Goal: Information Seeking & Learning: Learn about a topic

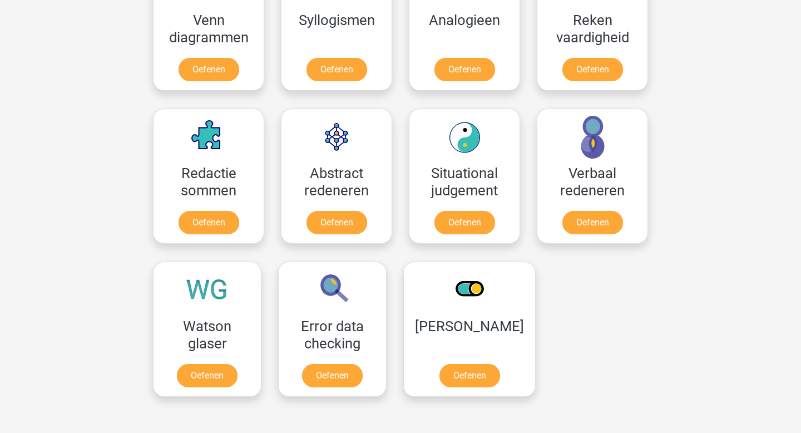
scroll to position [726, 0]
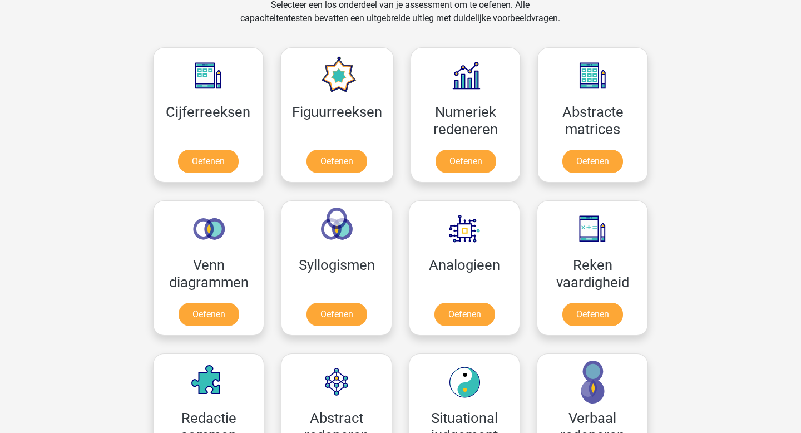
scroll to position [459, 0]
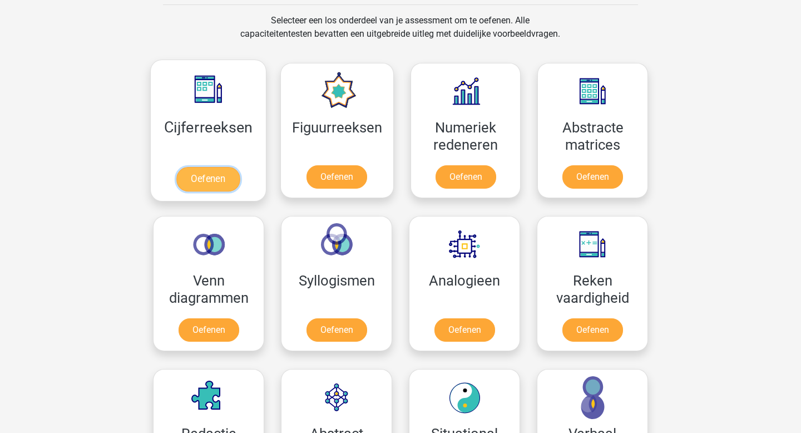
click at [194, 176] on link "Oefenen" at bounding box center [207, 179] width 63 height 24
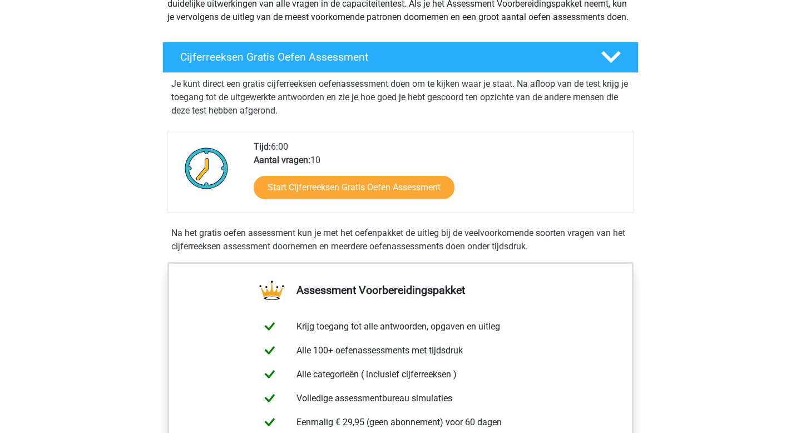
scroll to position [162, 0]
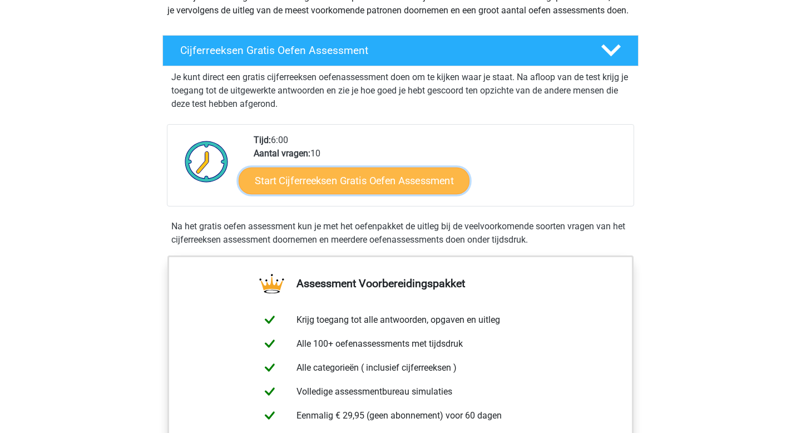
click at [332, 194] on link "Start Cijferreeksen Gratis Oefen Assessment" at bounding box center [354, 180] width 231 height 27
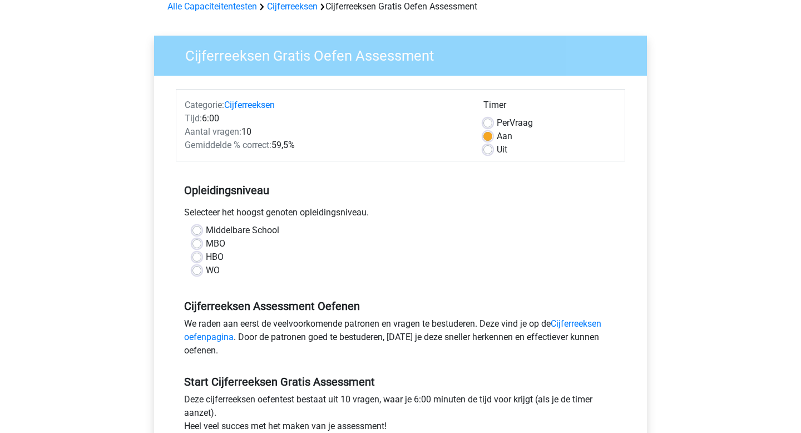
scroll to position [62, 0]
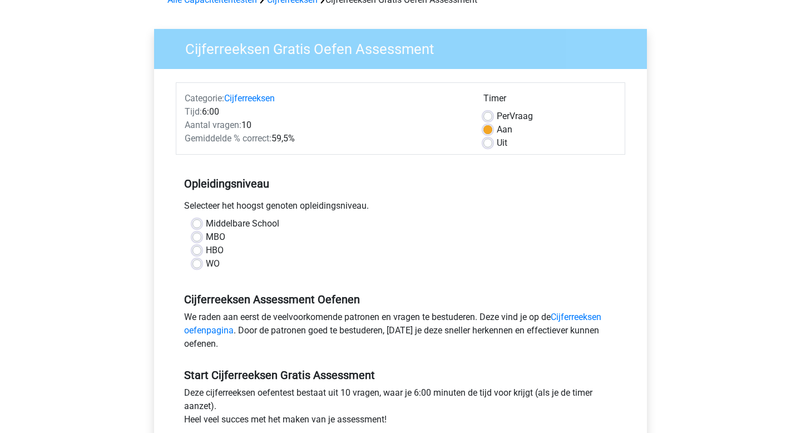
click at [206, 236] on label "MBO" at bounding box center [215, 236] width 19 height 13
click at [200, 236] on input "MBO" at bounding box center [197, 235] width 9 height 11
radio input "true"
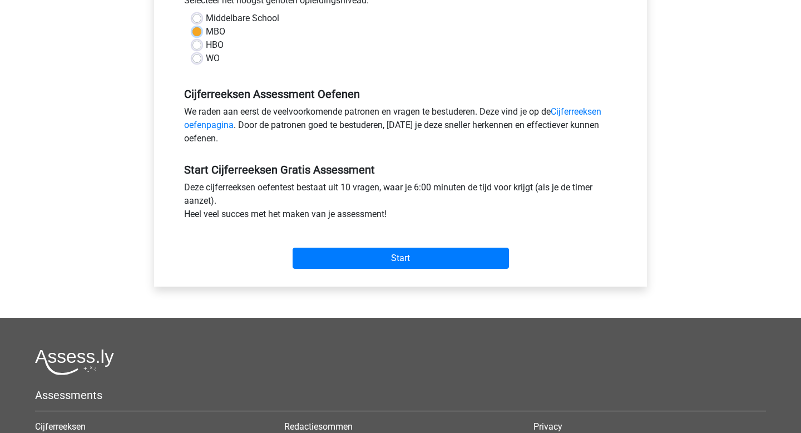
scroll to position [373, 0]
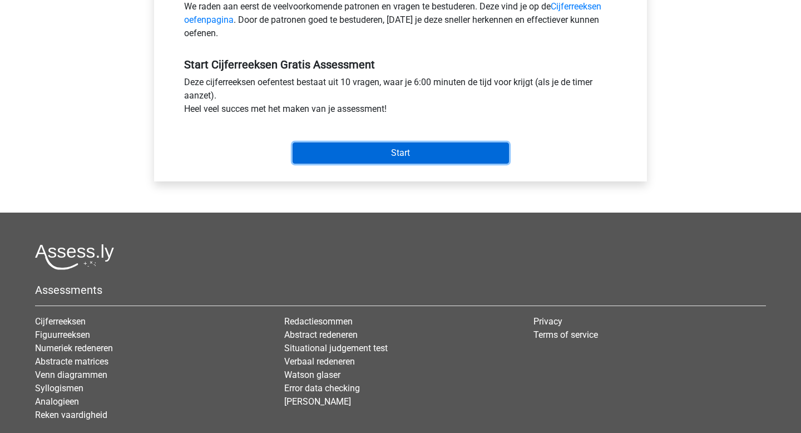
click at [410, 154] on input "Start" at bounding box center [401, 152] width 216 height 21
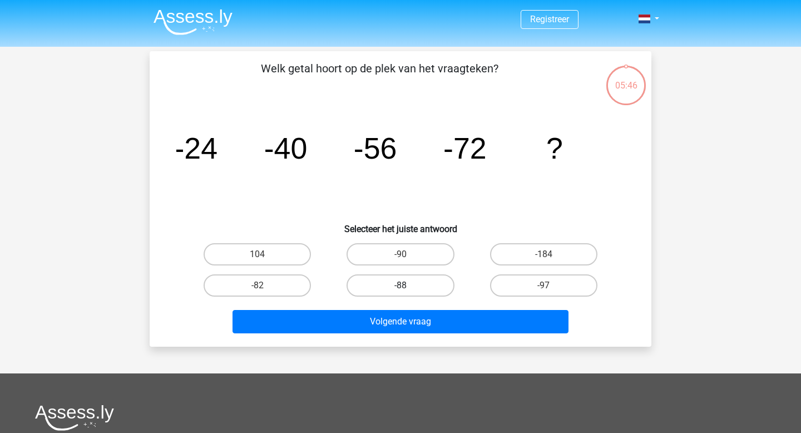
click at [389, 294] on label "-88" at bounding box center [400, 285] width 107 height 22
click at [401, 293] on input "-88" at bounding box center [404, 288] width 7 height 7
radio input "true"
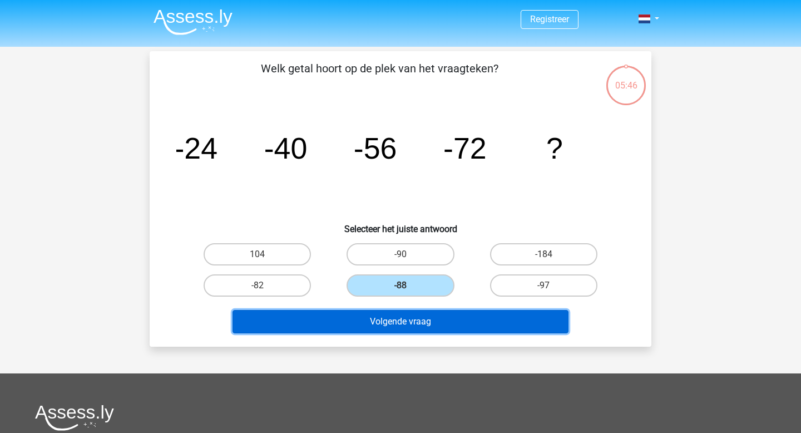
click at [401, 329] on button "Volgende vraag" at bounding box center [401, 321] width 337 height 23
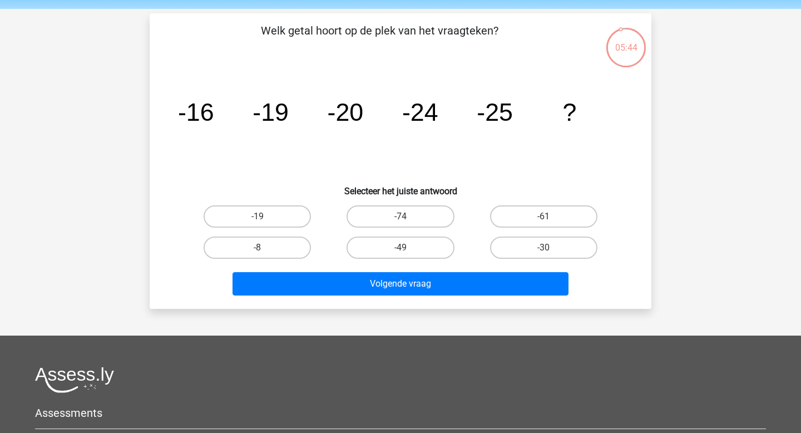
scroll to position [36, 0]
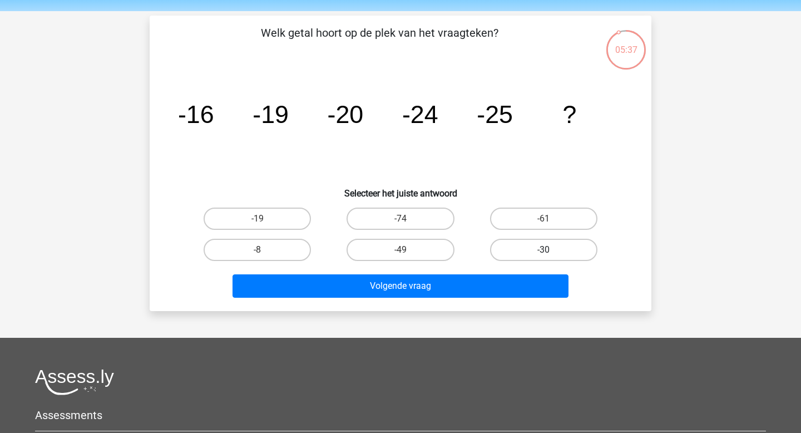
click at [571, 241] on label "-30" at bounding box center [543, 250] width 107 height 22
click at [551, 250] on input "-30" at bounding box center [547, 253] width 7 height 7
radio input "true"
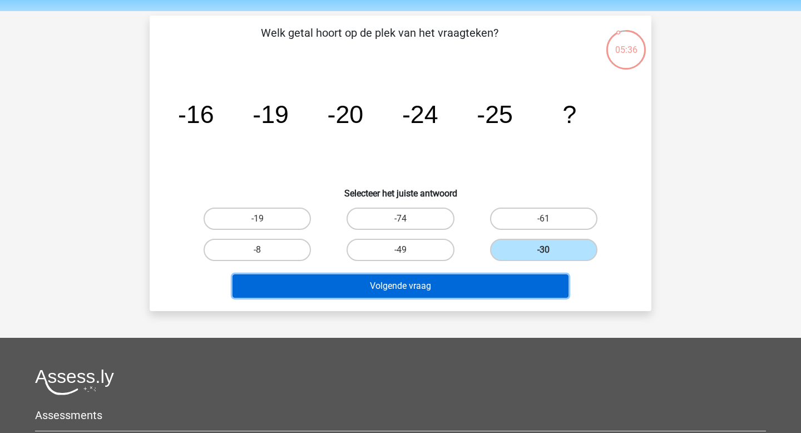
click at [527, 278] on button "Volgende vraag" at bounding box center [401, 285] width 337 height 23
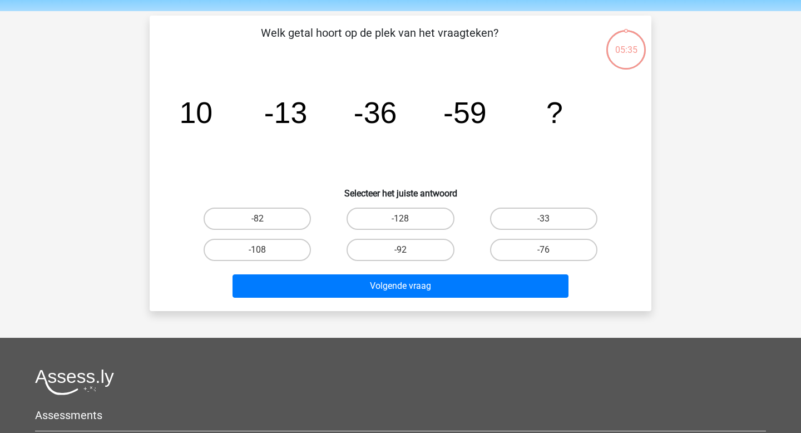
scroll to position [51, 0]
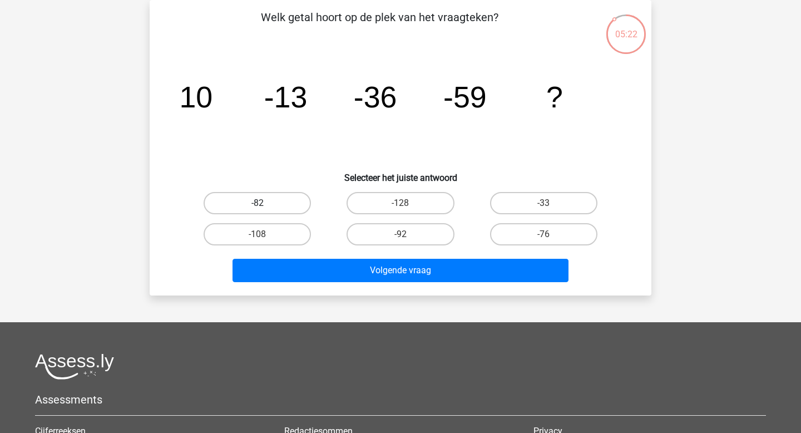
click at [265, 201] on label "-82" at bounding box center [257, 203] width 107 height 22
click at [265, 203] on input "-82" at bounding box center [261, 206] width 7 height 7
radio input "true"
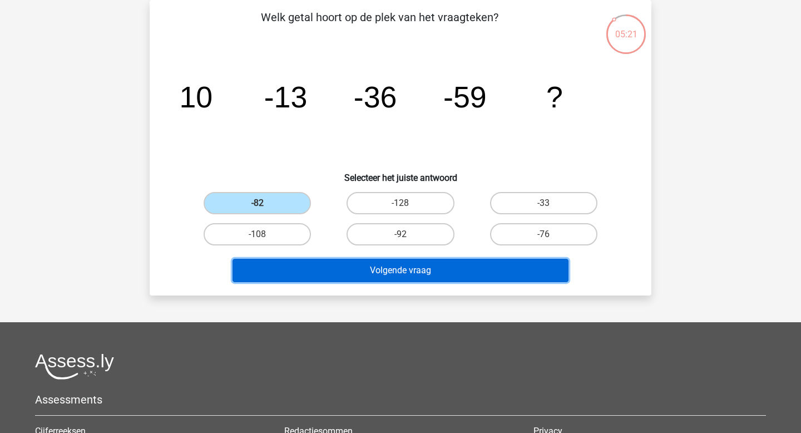
click at [370, 269] on button "Volgende vraag" at bounding box center [401, 270] width 337 height 23
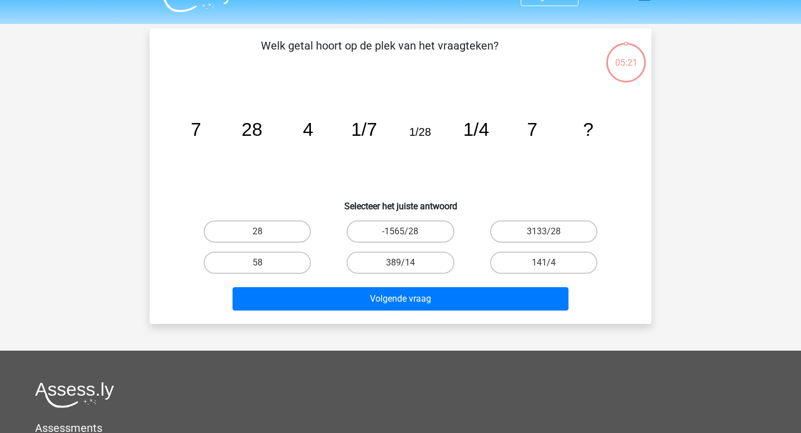
scroll to position [18, 0]
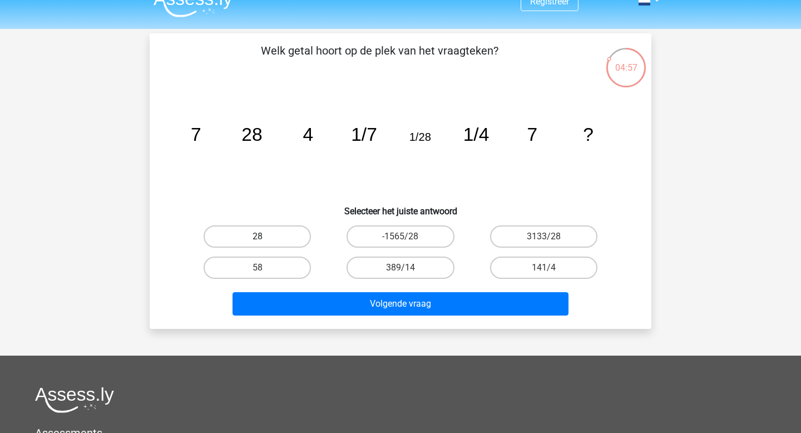
click at [286, 238] on label "28" at bounding box center [257, 236] width 107 height 22
click at [265, 238] on input "28" at bounding box center [261, 239] width 7 height 7
radio input "true"
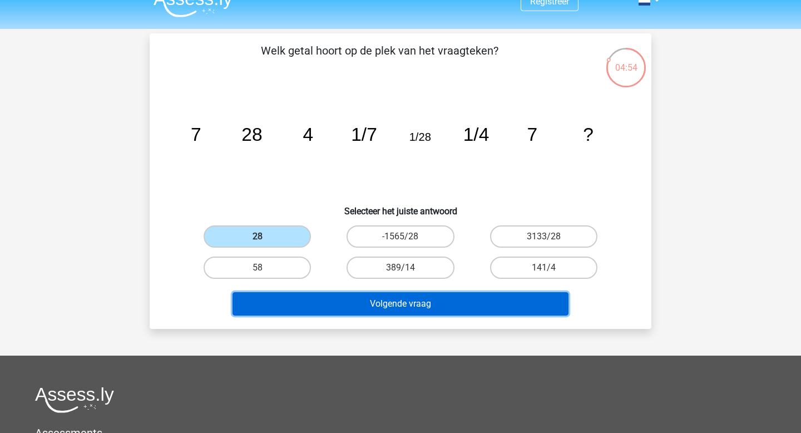
click at [422, 305] on button "Volgende vraag" at bounding box center [401, 303] width 337 height 23
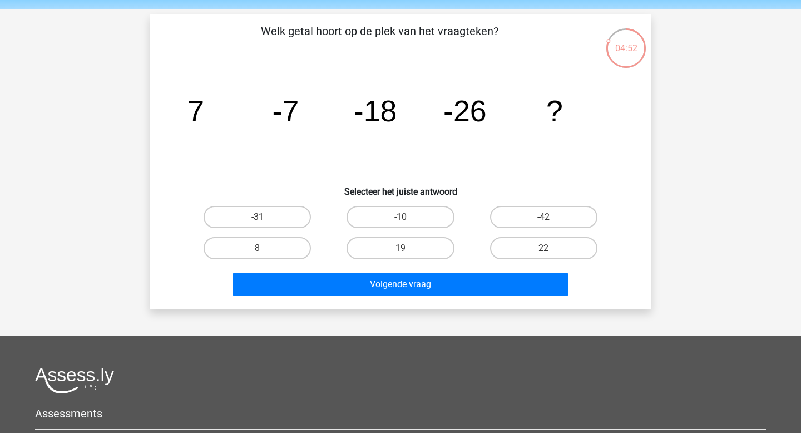
scroll to position [33, 0]
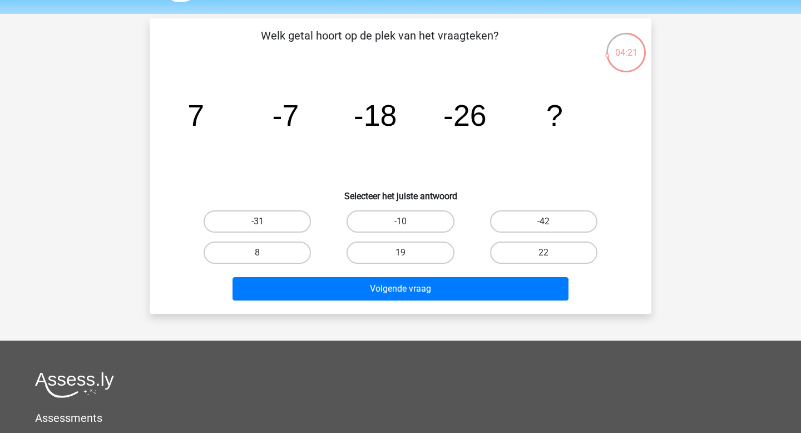
click at [268, 220] on label "-31" at bounding box center [257, 221] width 107 height 22
click at [265, 221] on input "-31" at bounding box center [261, 224] width 7 height 7
radio input "true"
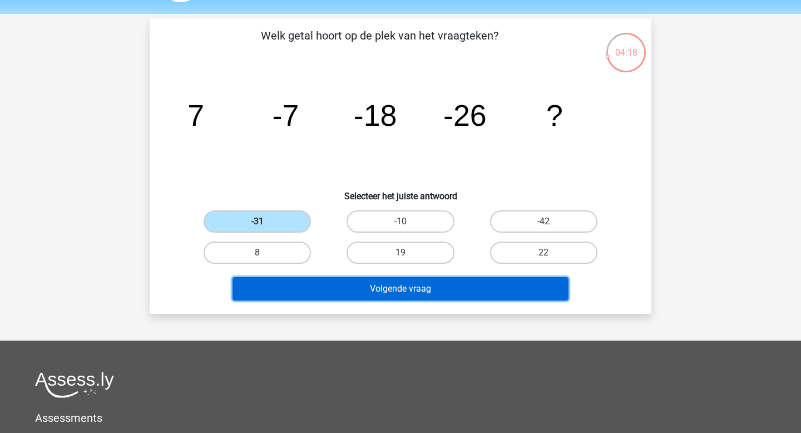
click at [285, 282] on button "Volgende vraag" at bounding box center [401, 288] width 337 height 23
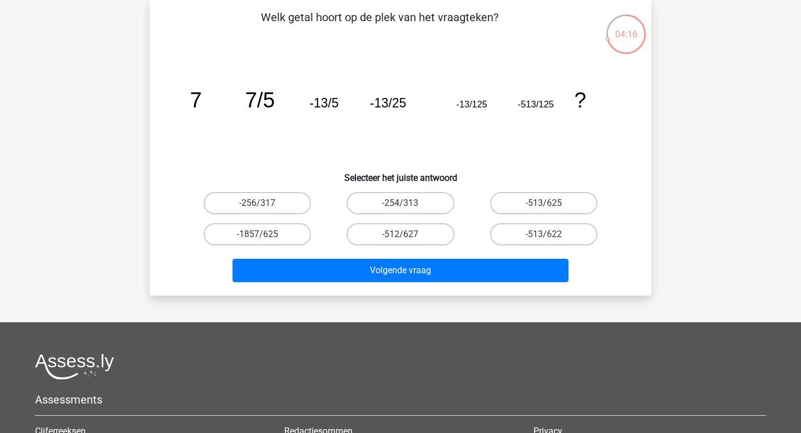
scroll to position [0, 0]
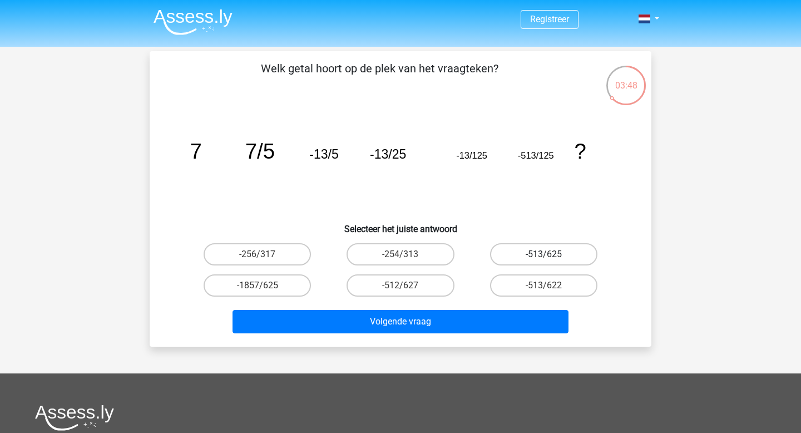
click at [506, 255] on label "-513/625" at bounding box center [543, 254] width 107 height 22
click at [544, 255] on input "-513/625" at bounding box center [547, 257] width 7 height 7
radio input "true"
click at [464, 293] on div "-512/627" at bounding box center [400, 285] width 134 height 22
click at [461, 307] on div "Volgende vraag" at bounding box center [400, 319] width 466 height 37
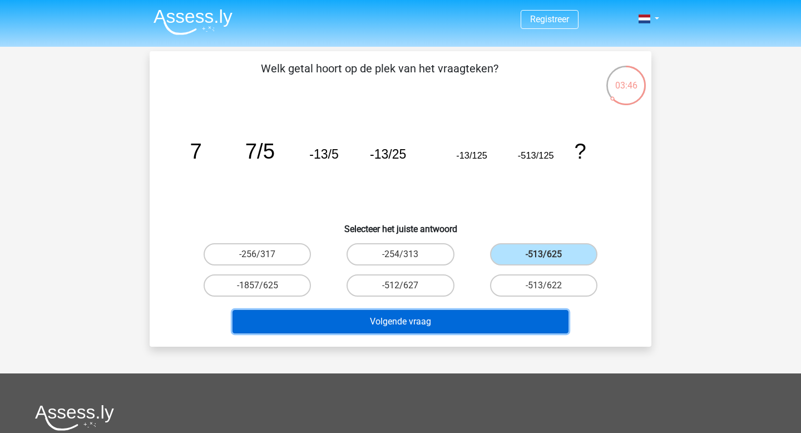
click at [460, 310] on button "Volgende vraag" at bounding box center [401, 321] width 337 height 23
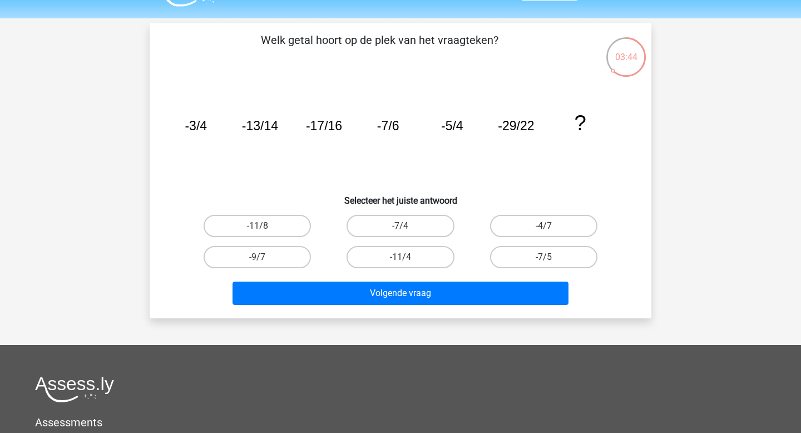
scroll to position [23, 0]
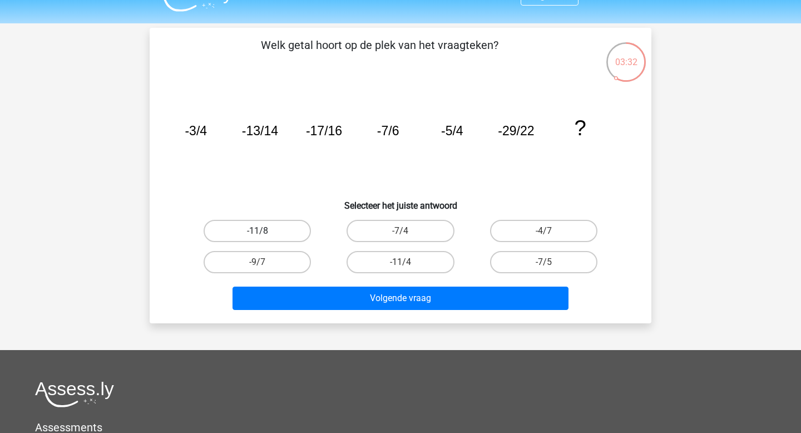
click at [287, 231] on label "-11/8" at bounding box center [257, 231] width 107 height 22
click at [265, 231] on input "-11/8" at bounding box center [261, 234] width 7 height 7
radio input "true"
click at [367, 312] on div "Volgende vraag" at bounding box center [401, 301] width 430 height 28
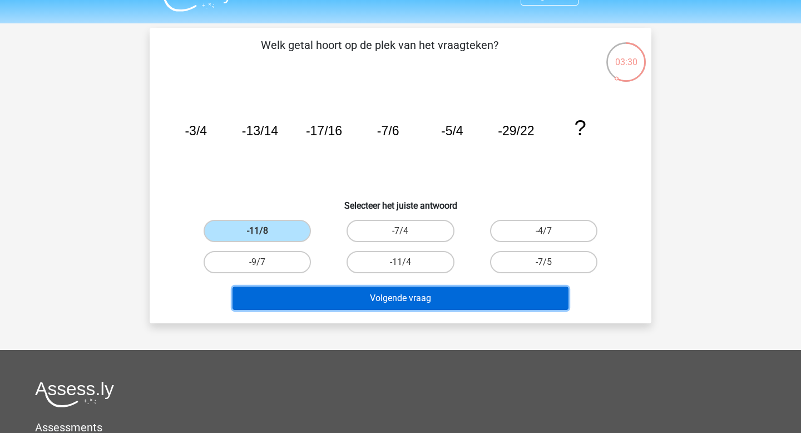
click at [372, 305] on button "Volgende vraag" at bounding box center [401, 298] width 337 height 23
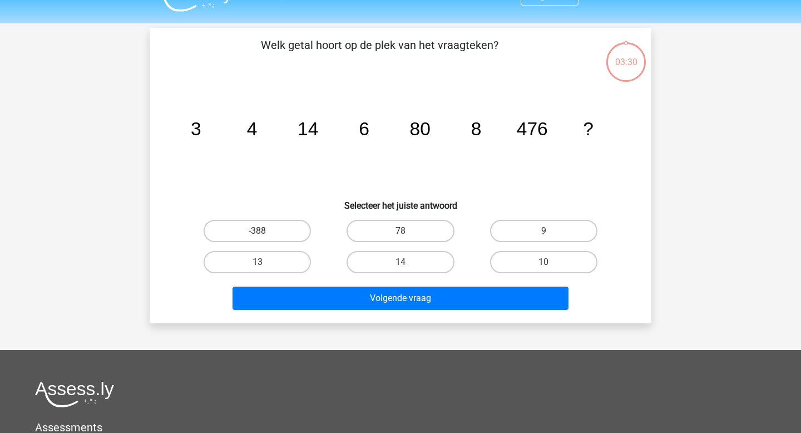
scroll to position [51, 0]
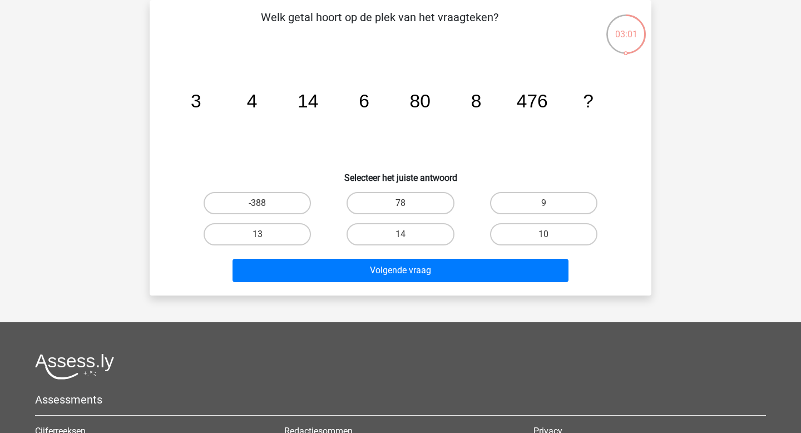
click at [406, 204] on input "78" at bounding box center [404, 206] width 7 height 7
radio input "true"
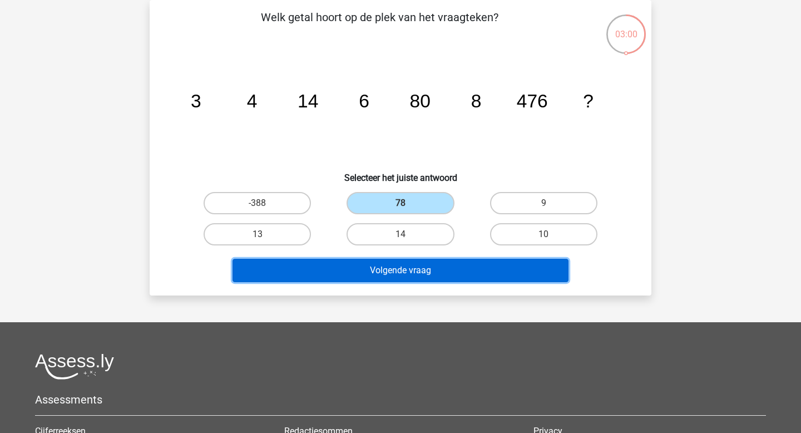
click at [406, 271] on button "Volgende vraag" at bounding box center [401, 270] width 337 height 23
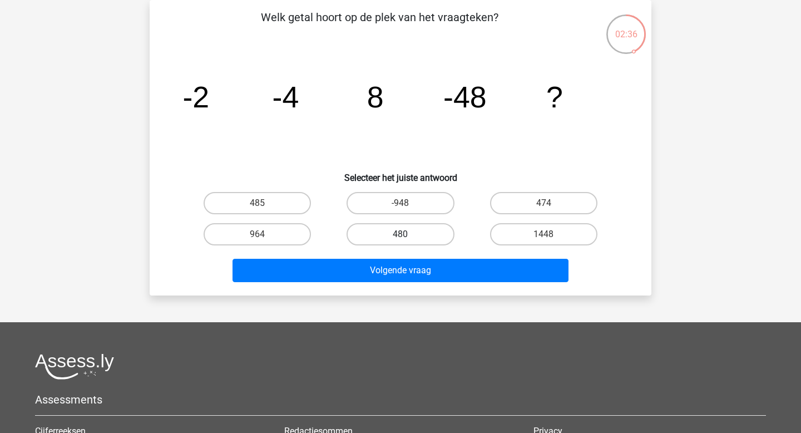
click at [376, 233] on label "480" at bounding box center [400, 234] width 107 height 22
click at [401, 234] on input "480" at bounding box center [404, 237] width 7 height 7
radio input "true"
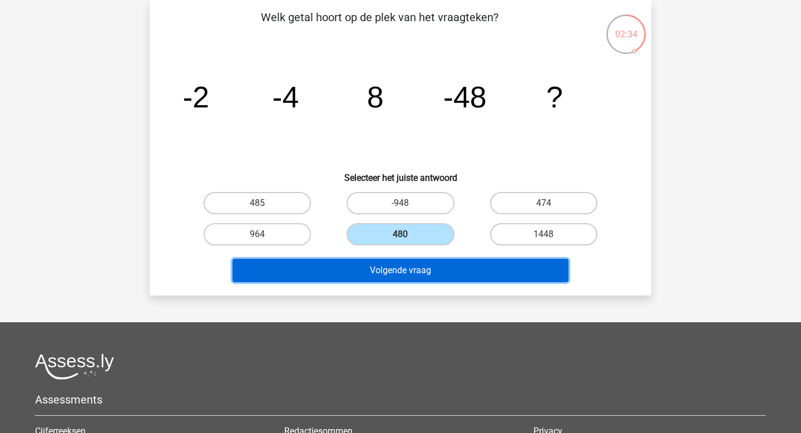
click at [383, 273] on button "Volgende vraag" at bounding box center [401, 270] width 337 height 23
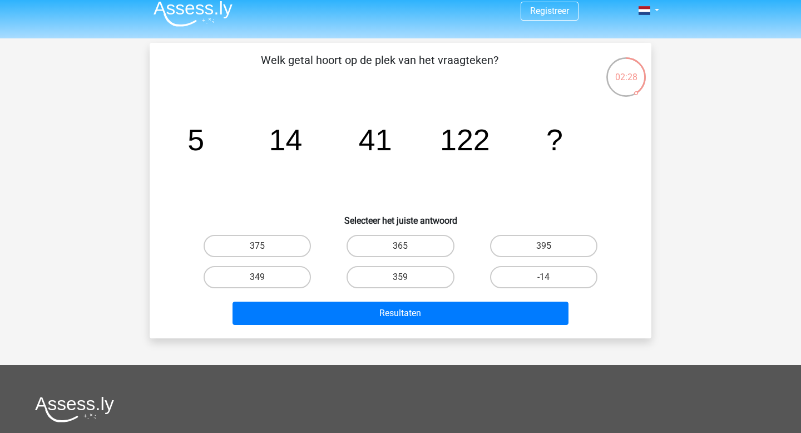
scroll to position [0, 0]
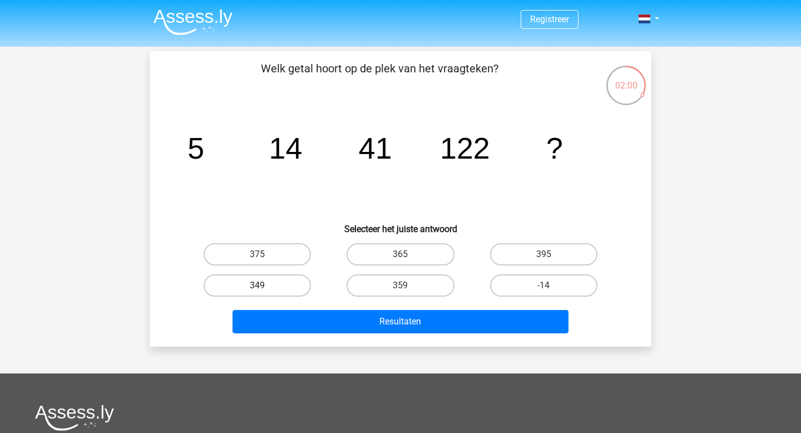
click at [299, 289] on label "349" at bounding box center [257, 285] width 107 height 22
click at [265, 289] on input "349" at bounding box center [261, 288] width 7 height 7
radio input "true"
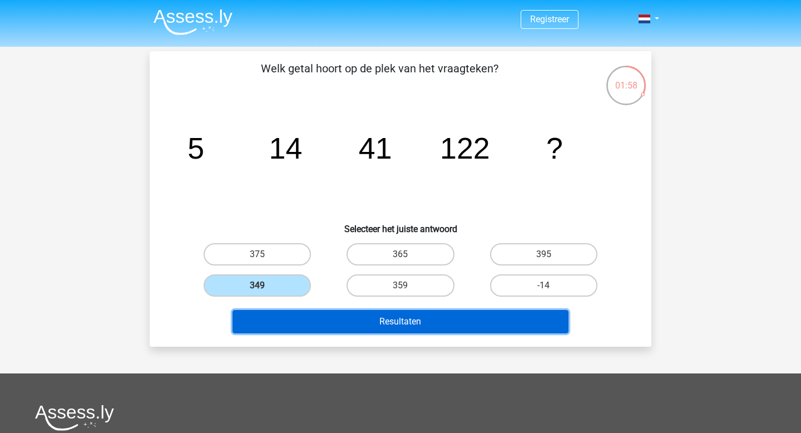
click at [418, 326] on button "Resultaten" at bounding box center [401, 321] width 337 height 23
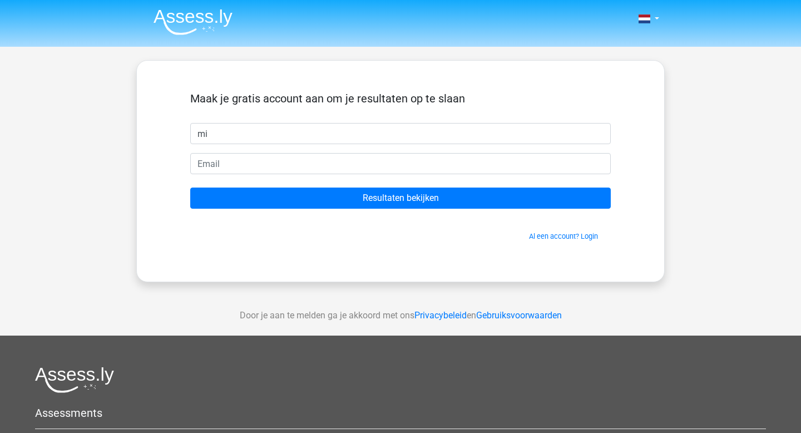
type input "m"
type input "[PERSON_NAME]"
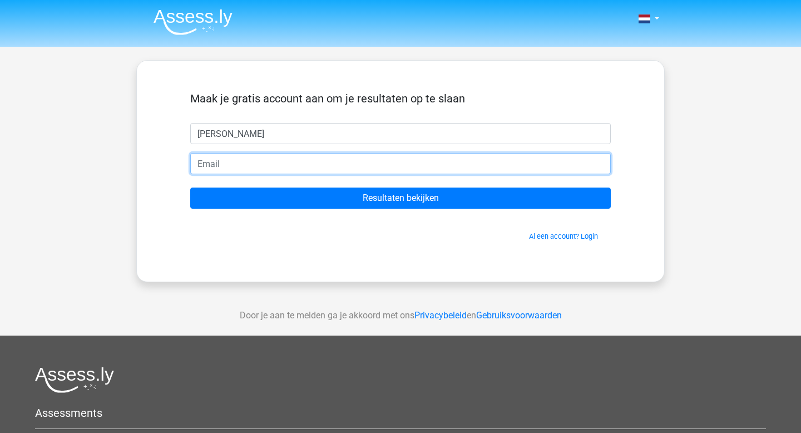
click at [356, 172] on input "email" at bounding box center [400, 163] width 421 height 21
type input "[EMAIL_ADDRESS][DOMAIN_NAME]"
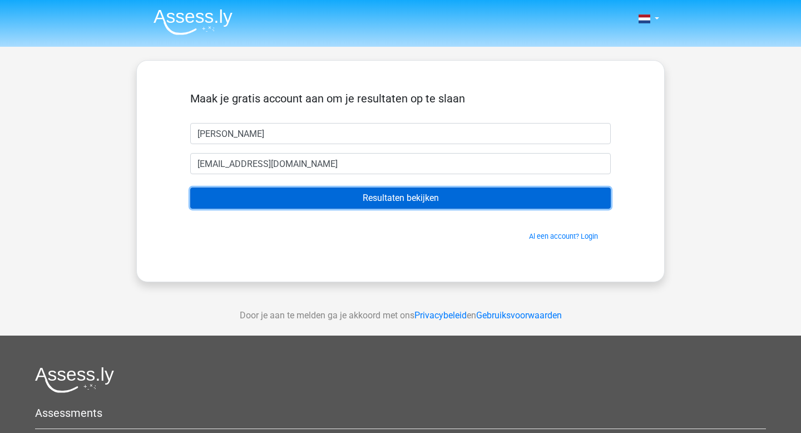
click at [341, 200] on input "Resultaten bekijken" at bounding box center [400, 198] width 421 height 21
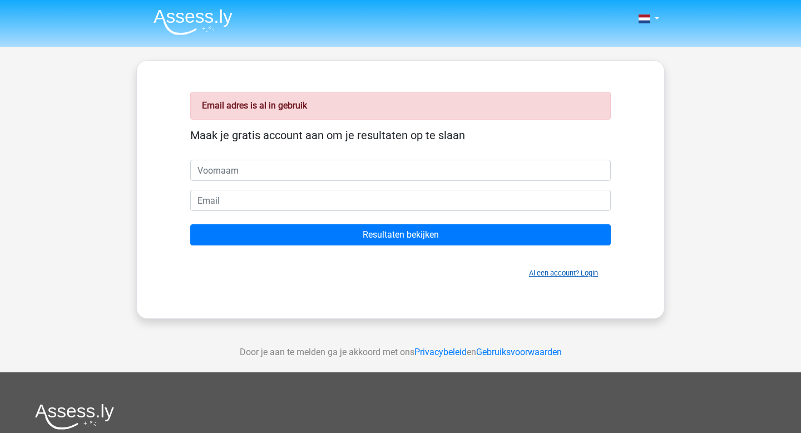
click at [552, 275] on link "Al een account? Login" at bounding box center [563, 273] width 69 height 8
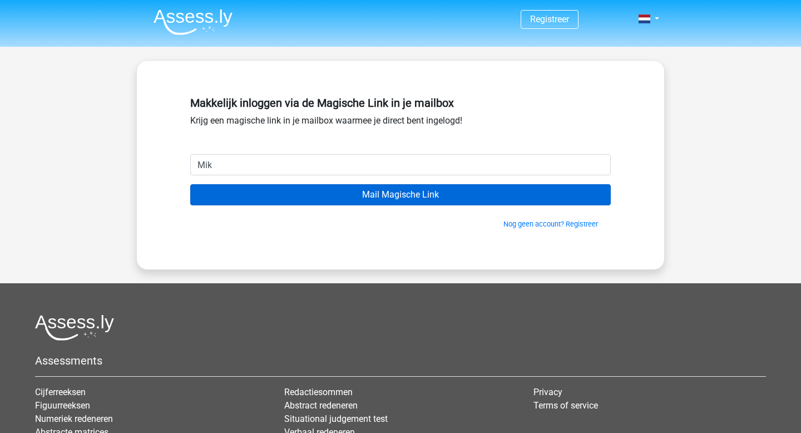
type input "[EMAIL_ADDRESS][DOMAIN_NAME]"
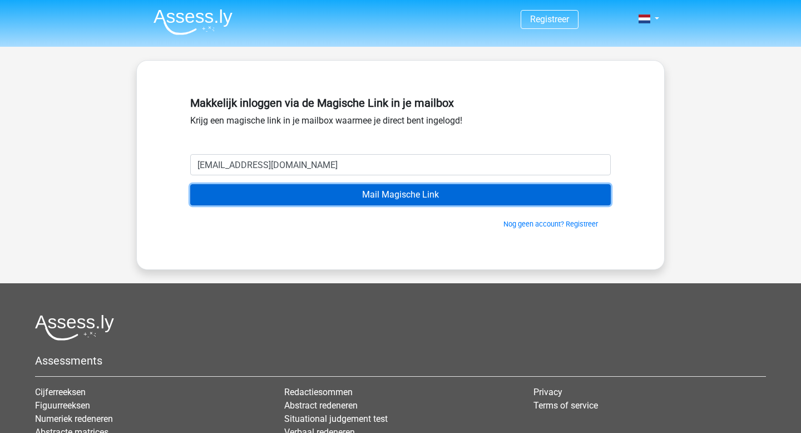
click at [358, 198] on input "Mail Magische Link" at bounding box center [400, 194] width 421 height 21
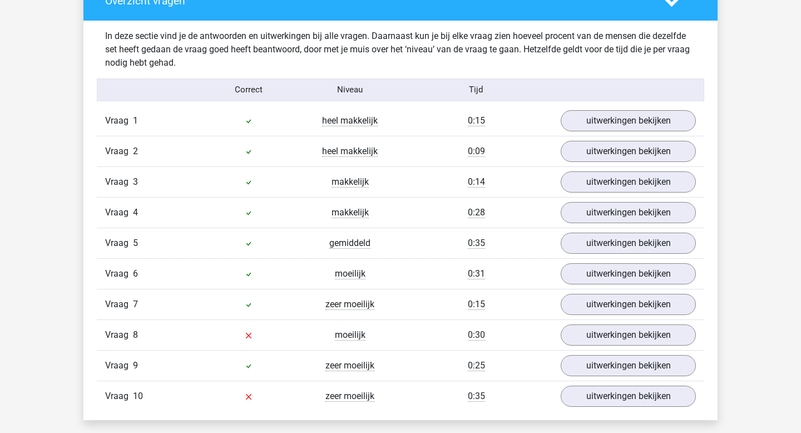
scroll to position [926, 0]
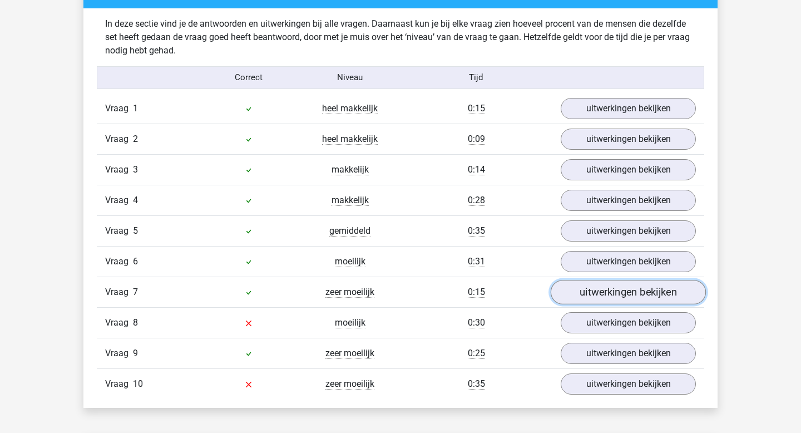
click at [595, 289] on link "uitwerkingen bekijken" at bounding box center [628, 292] width 155 height 24
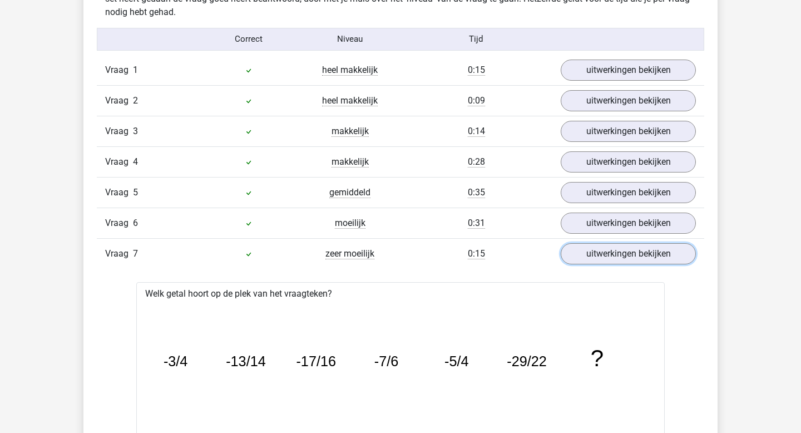
scroll to position [959, 0]
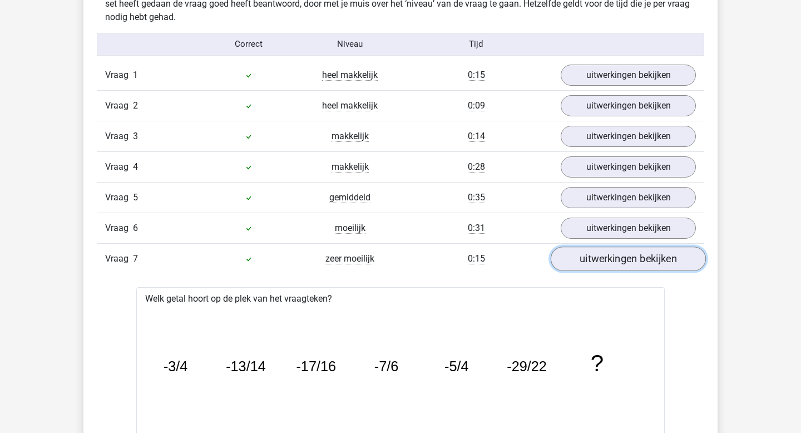
click at [609, 264] on link "uitwerkingen bekijken" at bounding box center [628, 258] width 155 height 24
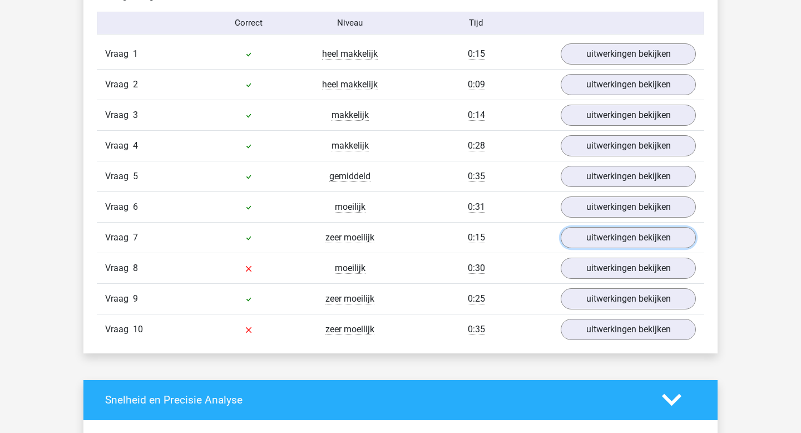
scroll to position [984, 0]
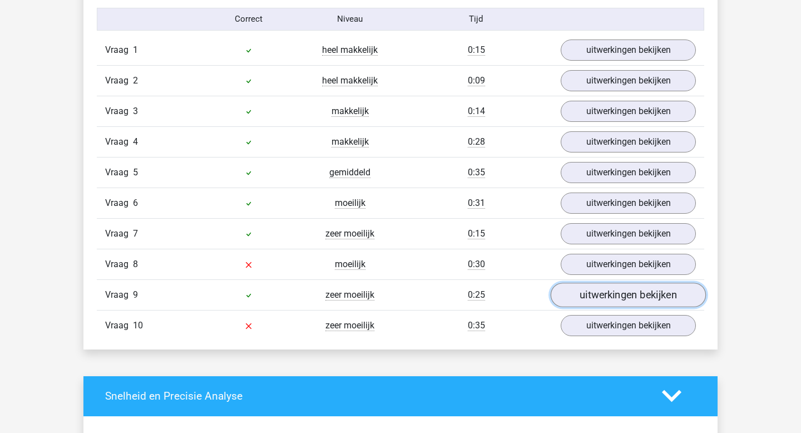
click at [636, 293] on link "uitwerkingen bekijken" at bounding box center [628, 295] width 155 height 24
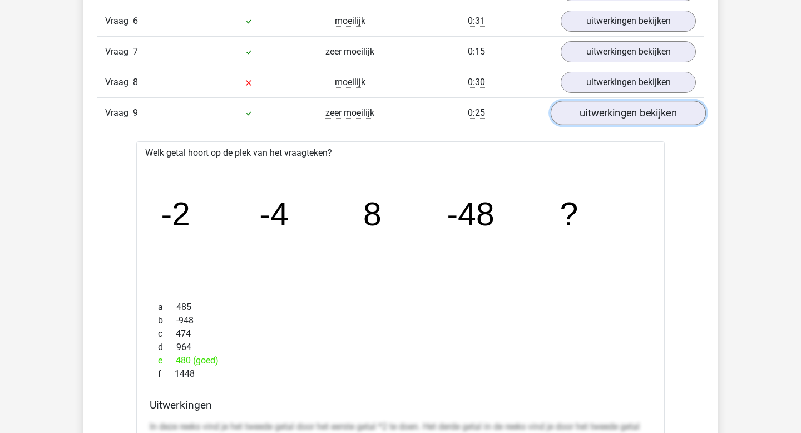
scroll to position [1159, 0]
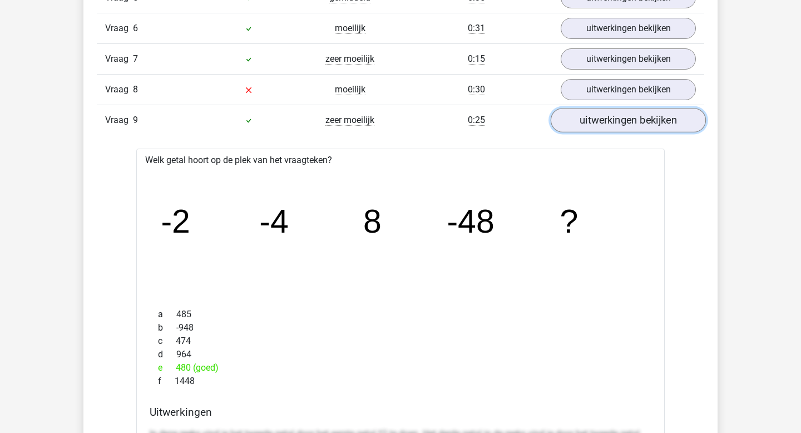
click at [668, 123] on link "uitwerkingen bekijken" at bounding box center [628, 120] width 155 height 24
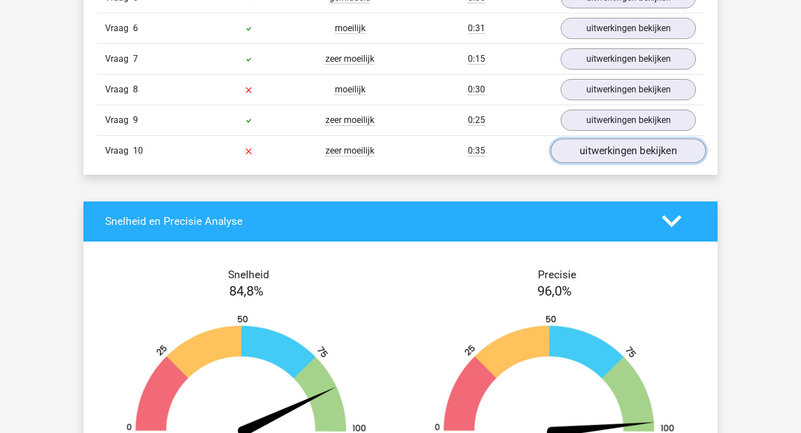
click at [638, 153] on link "uitwerkingen bekijken" at bounding box center [628, 151] width 155 height 24
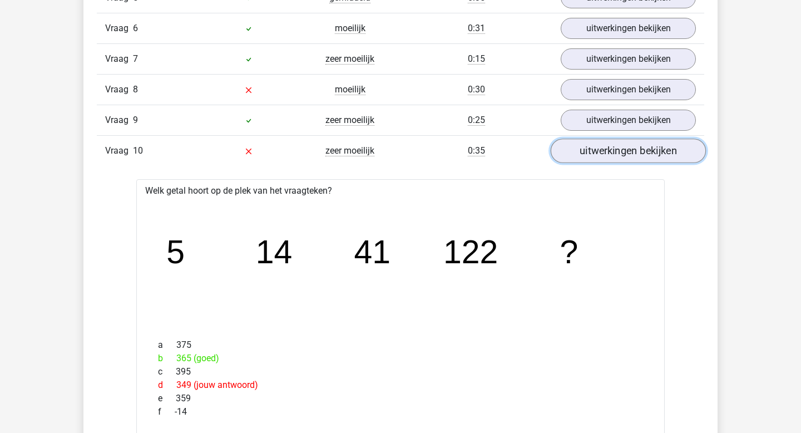
click at [638, 153] on link "uitwerkingen bekijken" at bounding box center [628, 151] width 155 height 24
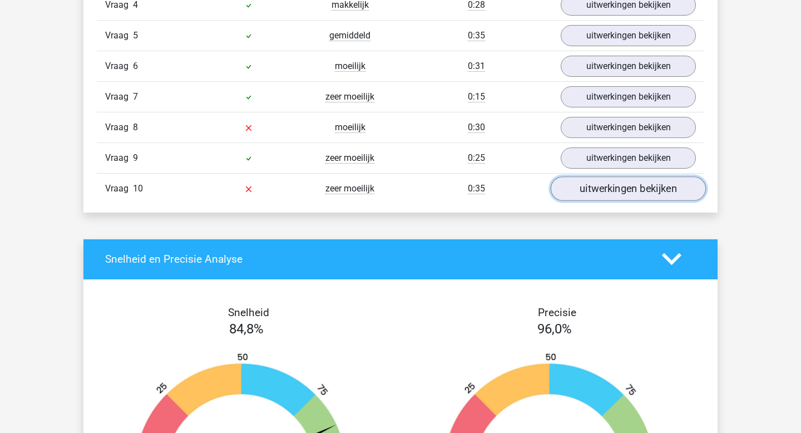
scroll to position [1120, 0]
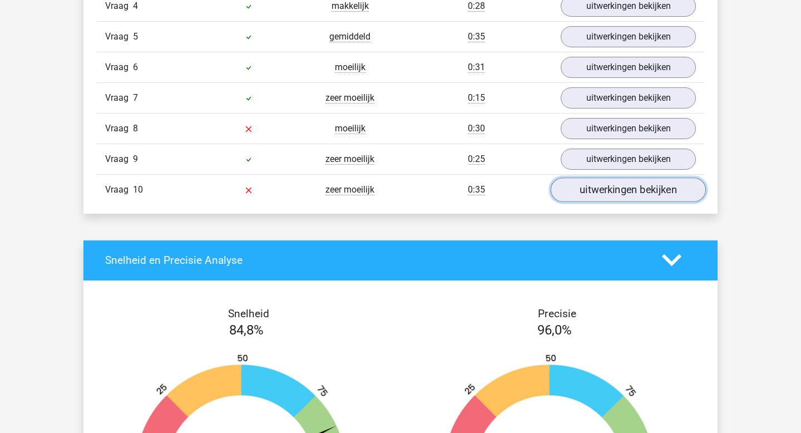
click at [633, 194] on link "uitwerkingen bekijken" at bounding box center [628, 189] width 155 height 24
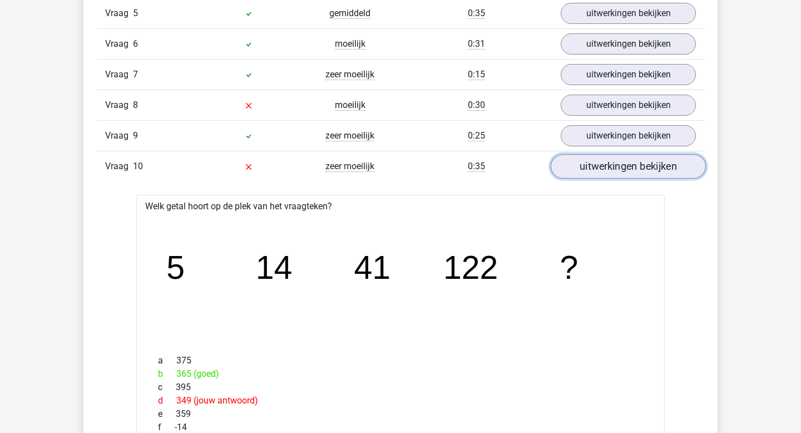
scroll to position [1154, 0]
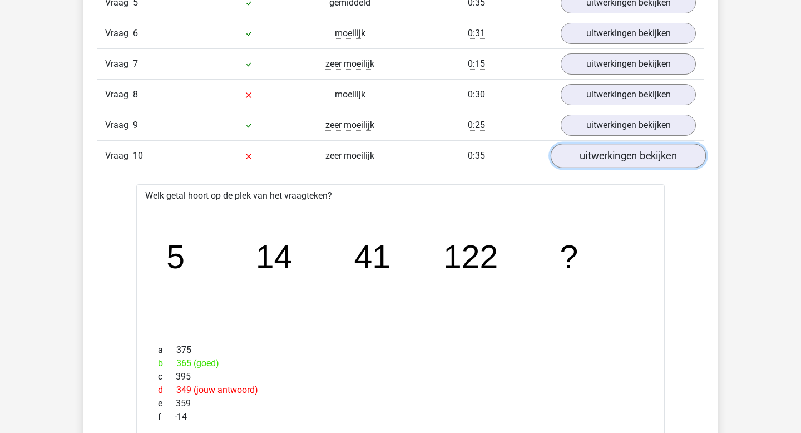
click at [643, 166] on link "uitwerkingen bekijken" at bounding box center [628, 156] width 155 height 24
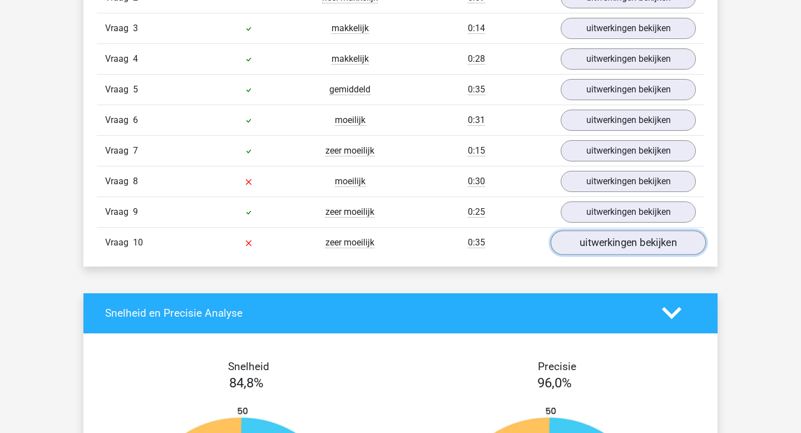
scroll to position [1063, 0]
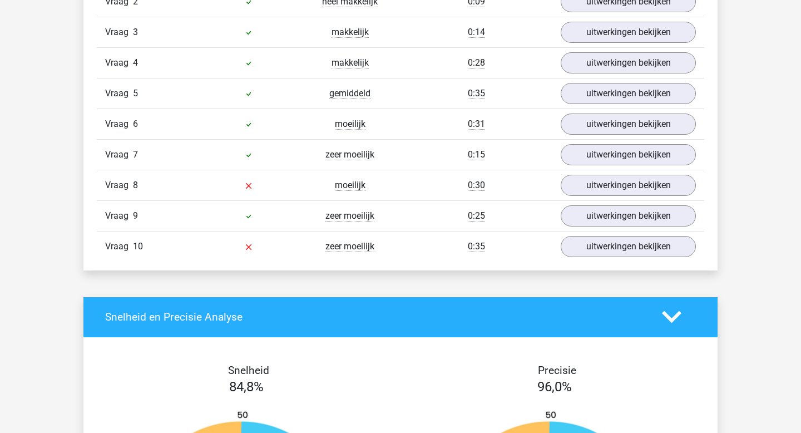
click at [638, 173] on div "Vraag 8 moeilijk 0:30 uitwerkingen bekijken" at bounding box center [401, 185] width 608 height 31
click at [635, 182] on link "uitwerkingen bekijken" at bounding box center [628, 185] width 155 height 24
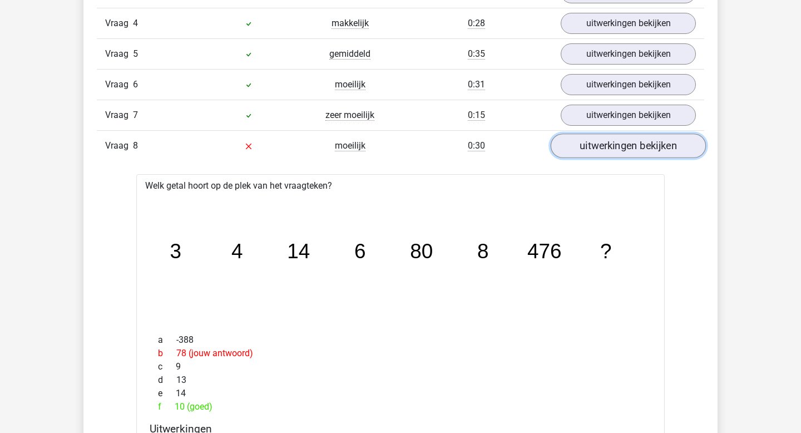
scroll to position [1109, 0]
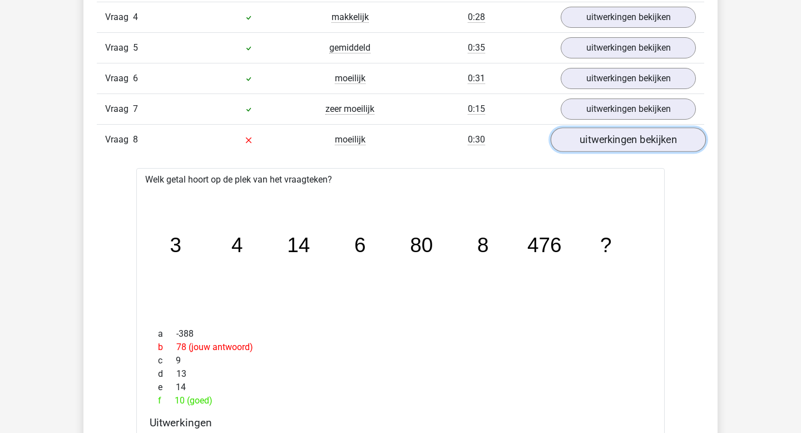
click at [633, 148] on link "uitwerkingen bekijken" at bounding box center [628, 139] width 155 height 24
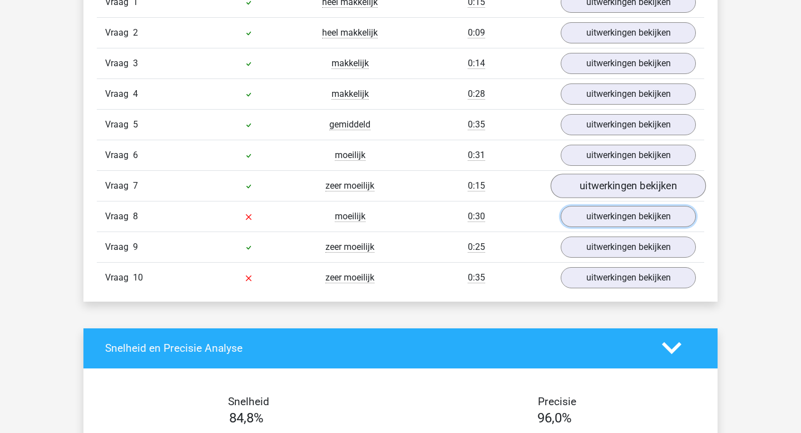
scroll to position [1009, 0]
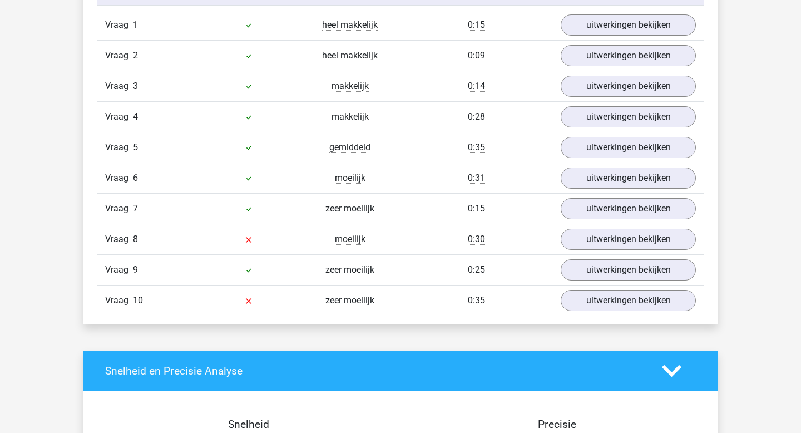
click at [623, 36] on div "Vraag 1 heel makkelijk 0:15 uitwerkingen bekijken" at bounding box center [401, 25] width 608 height 30
click at [629, 30] on link "uitwerkingen bekijken" at bounding box center [628, 25] width 155 height 24
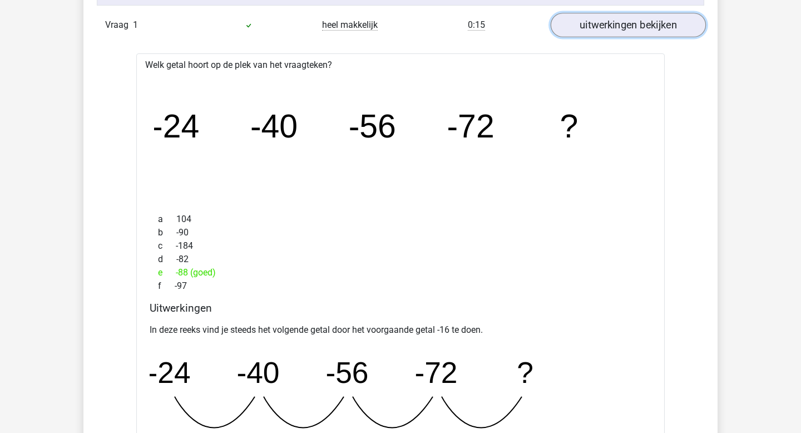
click at [629, 30] on link "uitwerkingen bekijken" at bounding box center [628, 25] width 155 height 24
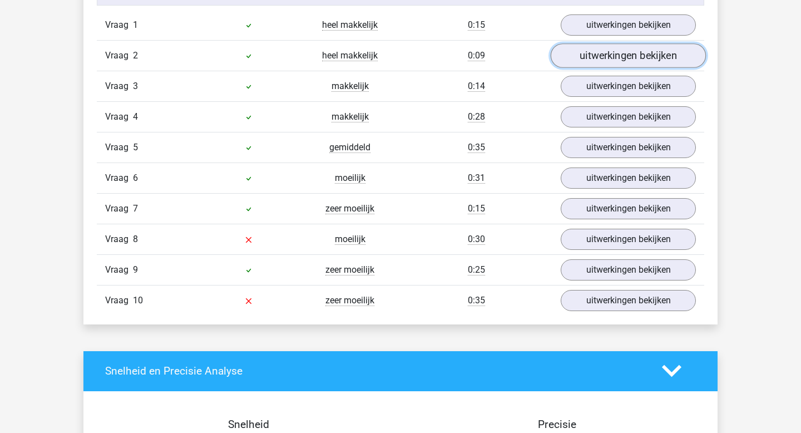
click at [628, 57] on link "uitwerkingen bekijken" at bounding box center [628, 55] width 155 height 24
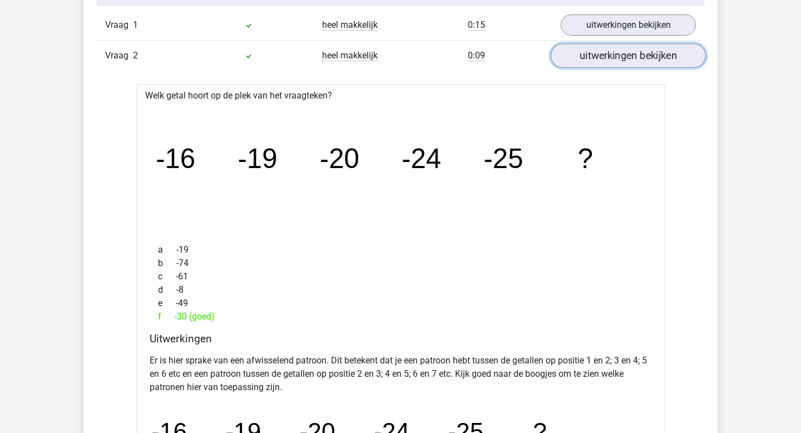
click at [628, 57] on link "uitwerkingen bekijken" at bounding box center [628, 55] width 155 height 24
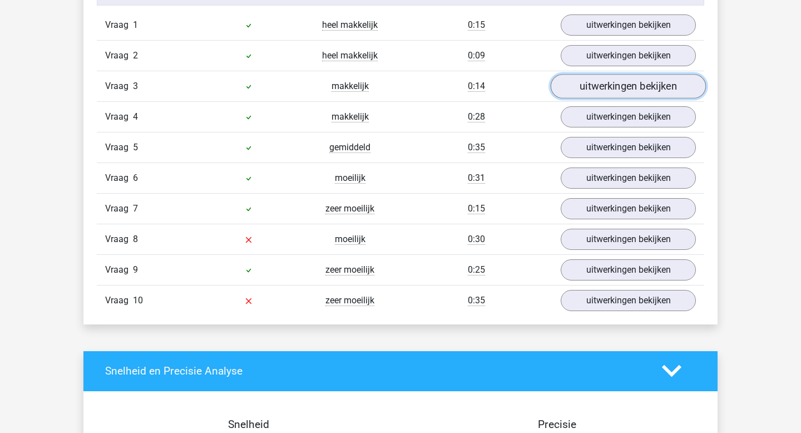
click at [621, 93] on link "uitwerkingen bekijken" at bounding box center [628, 86] width 155 height 24
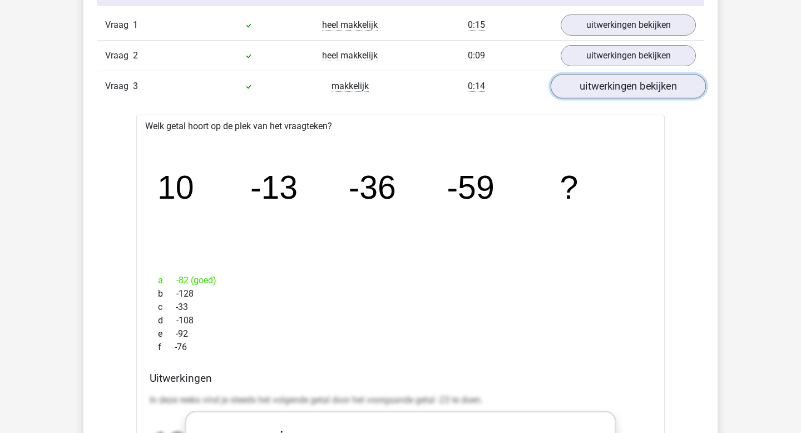
click at [621, 93] on link "uitwerkingen bekijken" at bounding box center [628, 86] width 155 height 24
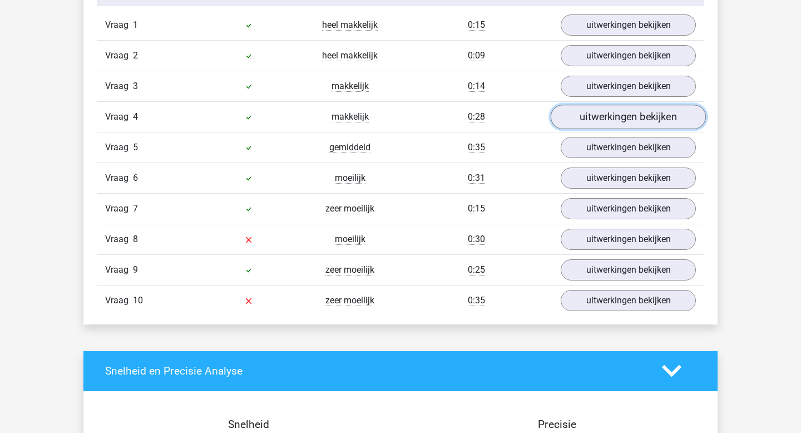
click at [615, 119] on link "uitwerkingen bekijken" at bounding box center [628, 117] width 155 height 24
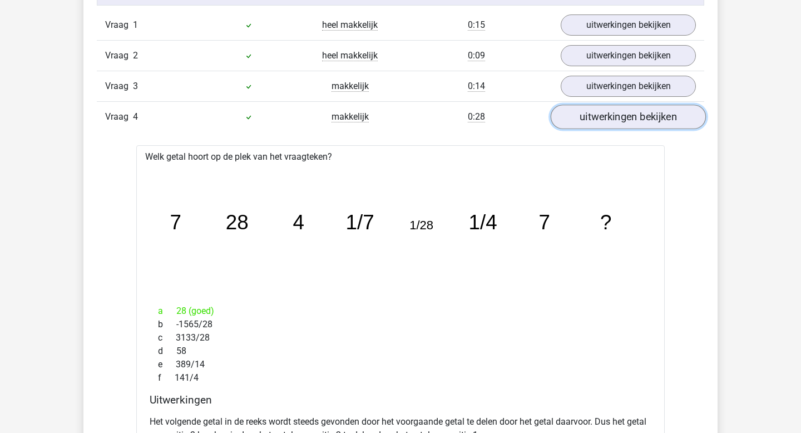
click at [615, 119] on link "uitwerkingen bekijken" at bounding box center [628, 117] width 155 height 24
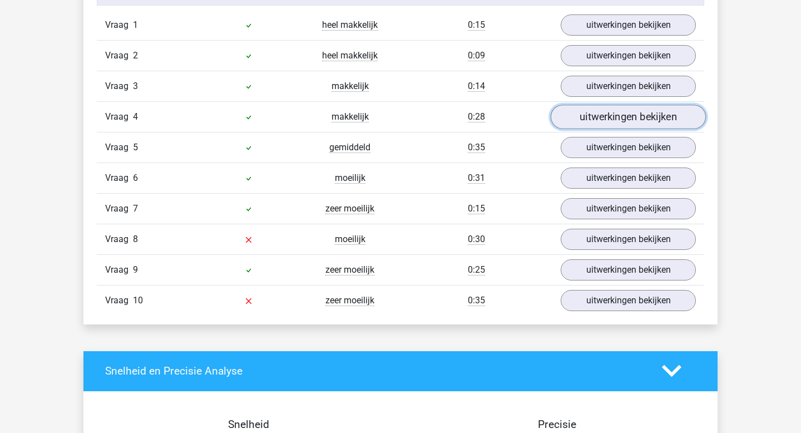
click at [619, 122] on link "uitwerkingen bekijken" at bounding box center [628, 117] width 155 height 24
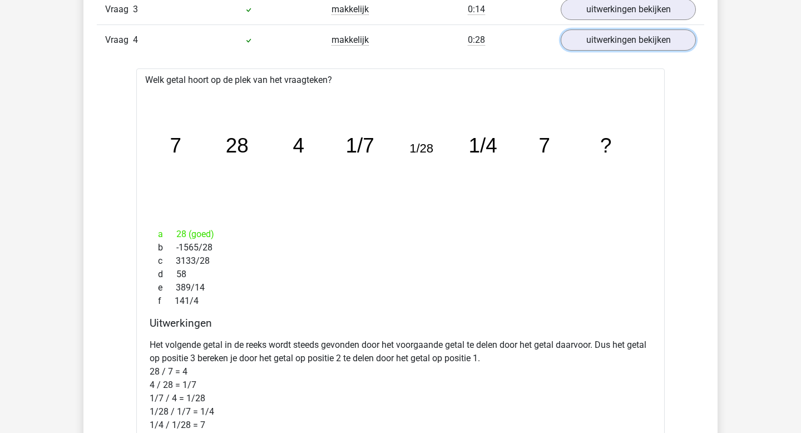
scroll to position [1080, 0]
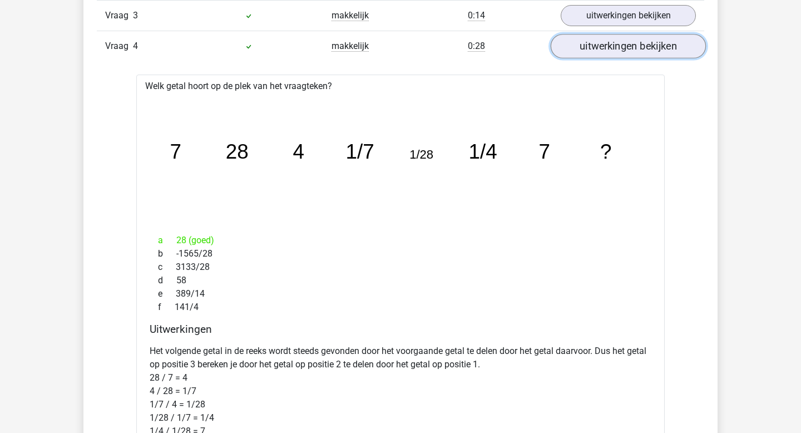
click at [615, 41] on link "uitwerkingen bekijken" at bounding box center [628, 46] width 155 height 24
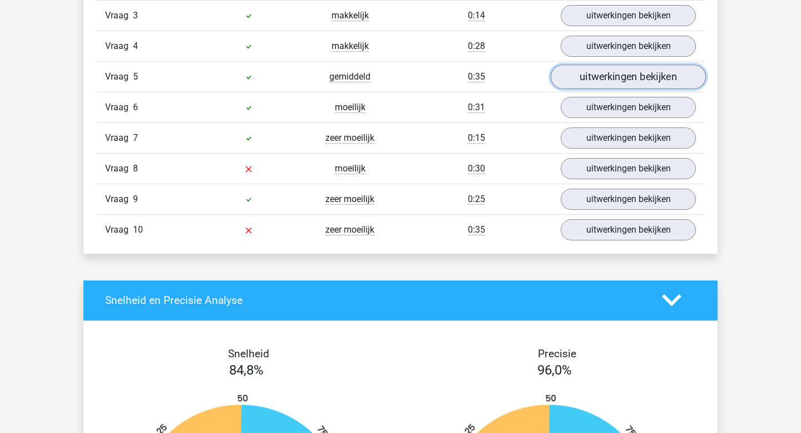
click at [616, 81] on link "uitwerkingen bekijken" at bounding box center [628, 77] width 155 height 24
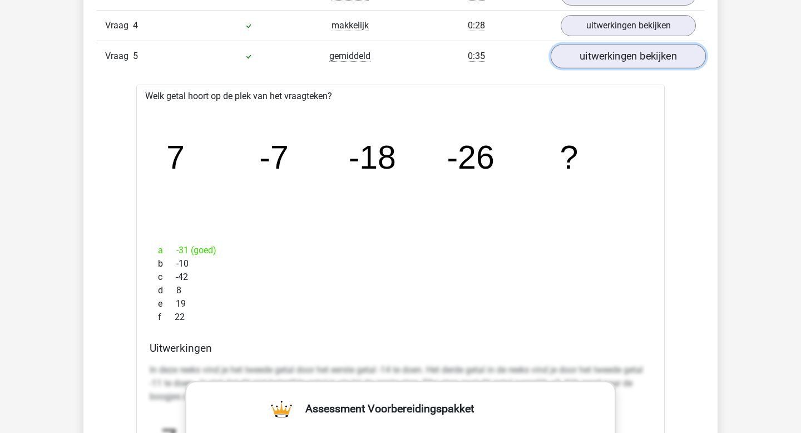
scroll to position [1094, 0]
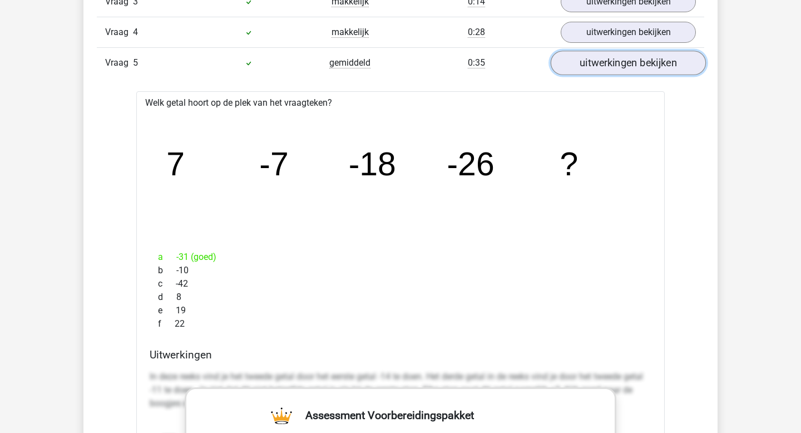
click at [622, 64] on link "uitwerkingen bekijken" at bounding box center [628, 63] width 155 height 24
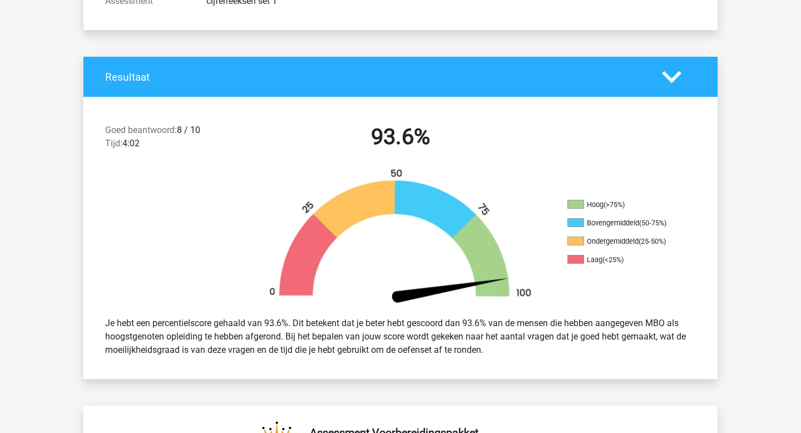
scroll to position [0, 0]
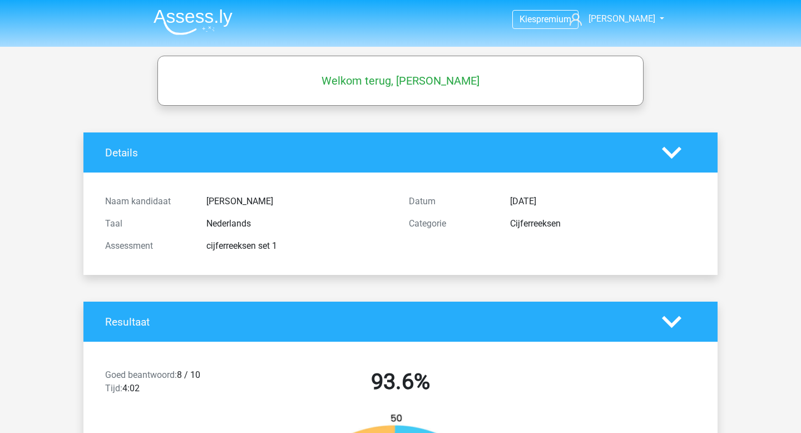
click at [219, 13] on img at bounding box center [193, 22] width 79 height 26
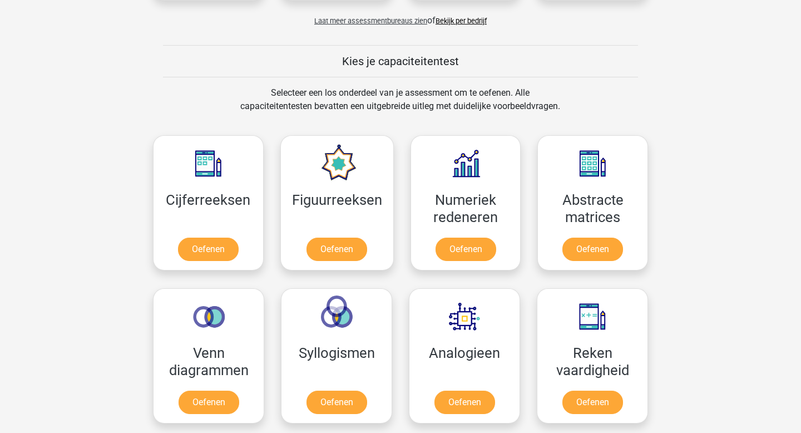
scroll to position [386, 0]
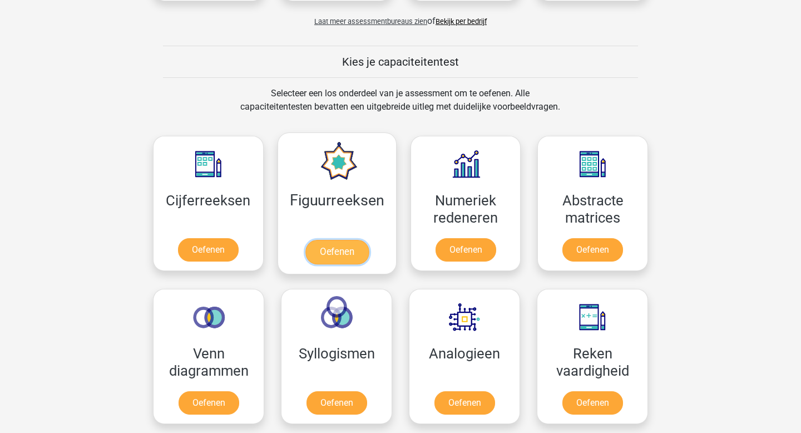
click at [345, 245] on link "Oefenen" at bounding box center [336, 252] width 63 height 24
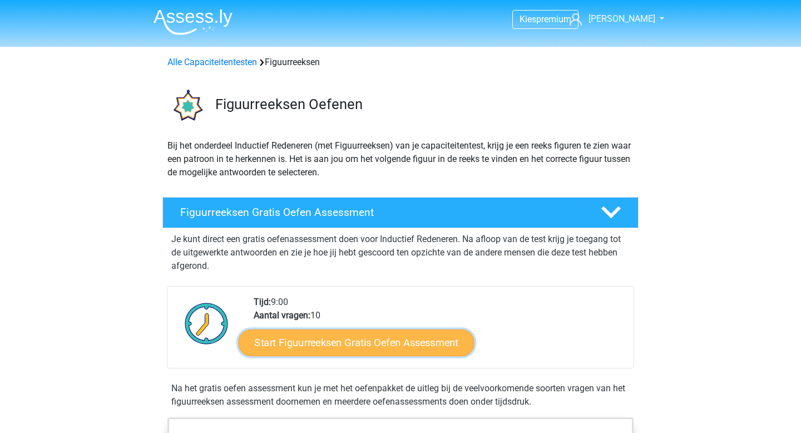
click at [359, 346] on link "Start Figuurreeksen Gratis Oefen Assessment" at bounding box center [357, 342] width 236 height 27
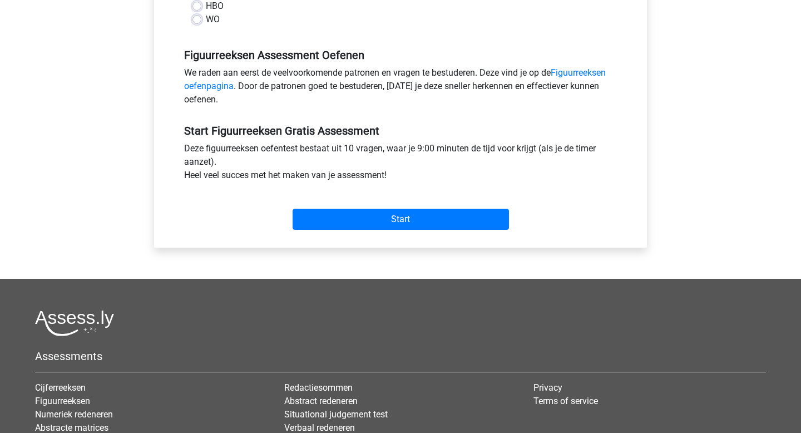
scroll to position [303, 0]
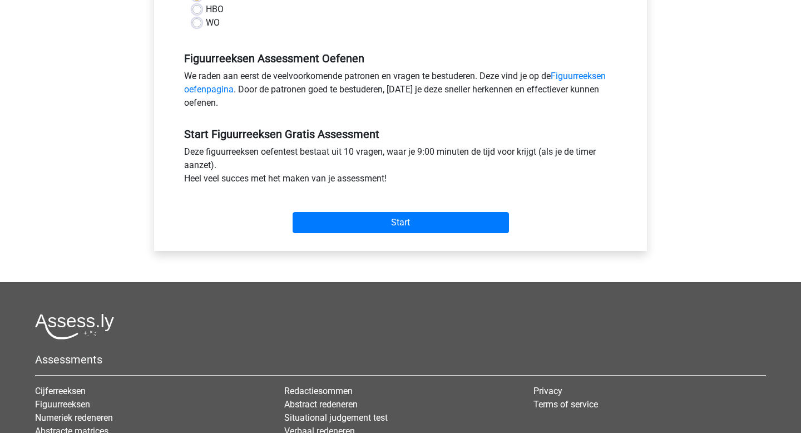
click at [386, 211] on div "Start" at bounding box center [401, 213] width 450 height 39
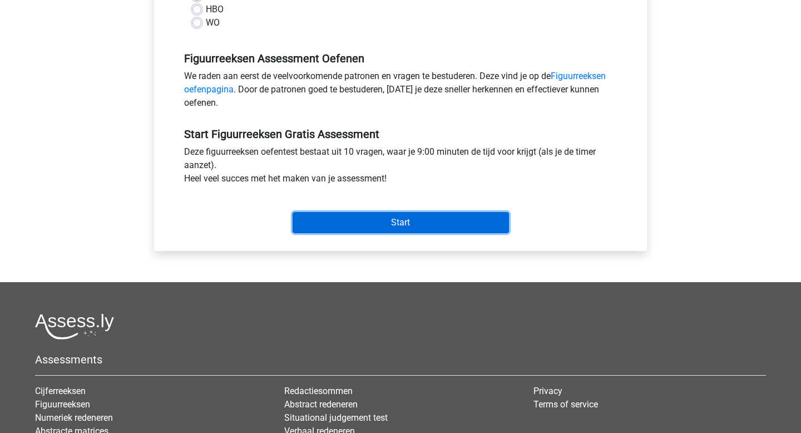
click at [388, 222] on input "Start" at bounding box center [401, 222] width 216 height 21
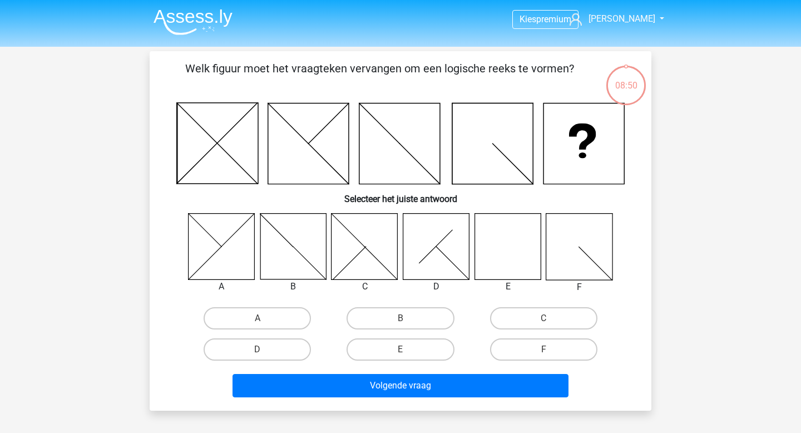
click at [512, 245] on icon at bounding box center [508, 246] width 66 height 66
click at [433, 354] on label "E" at bounding box center [400, 349] width 107 height 22
click at [408, 354] on input "E" at bounding box center [404, 352] width 7 height 7
radio input "true"
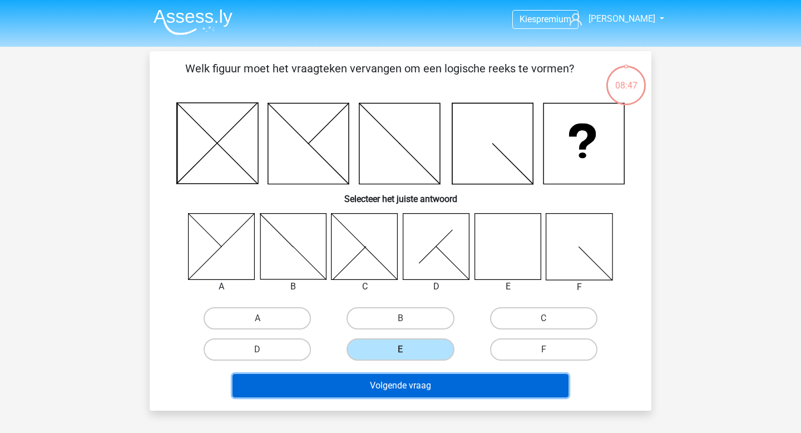
click at [435, 388] on button "Volgende vraag" at bounding box center [401, 385] width 337 height 23
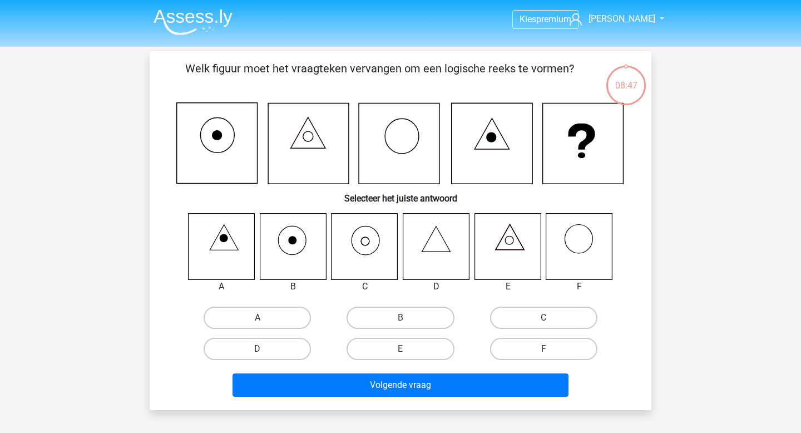
scroll to position [51, 0]
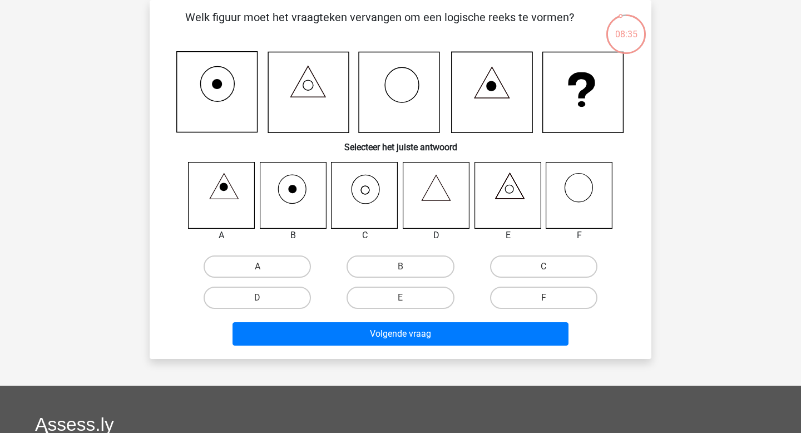
click at [353, 190] on icon at bounding box center [365, 195] width 66 height 66
click at [563, 266] on label "C" at bounding box center [543, 266] width 107 height 22
click at [551, 267] on input "C" at bounding box center [547, 270] width 7 height 7
radio input "true"
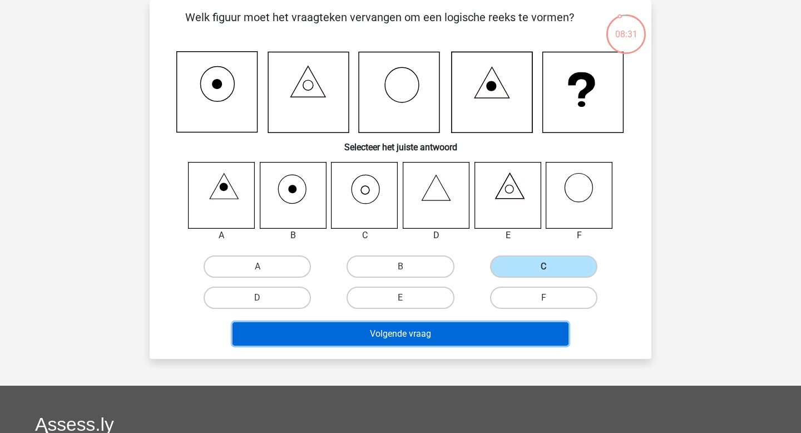
click at [480, 335] on button "Volgende vraag" at bounding box center [401, 333] width 337 height 23
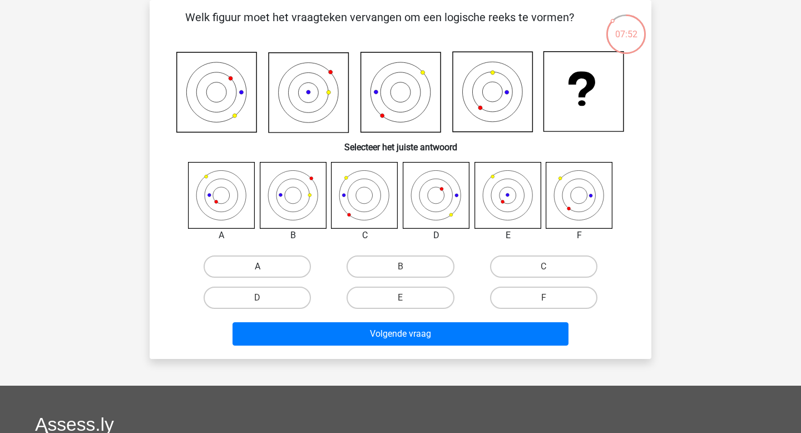
click at [263, 264] on label "A" at bounding box center [257, 266] width 107 height 22
click at [263, 267] on input "A" at bounding box center [261, 270] width 7 height 7
radio input "true"
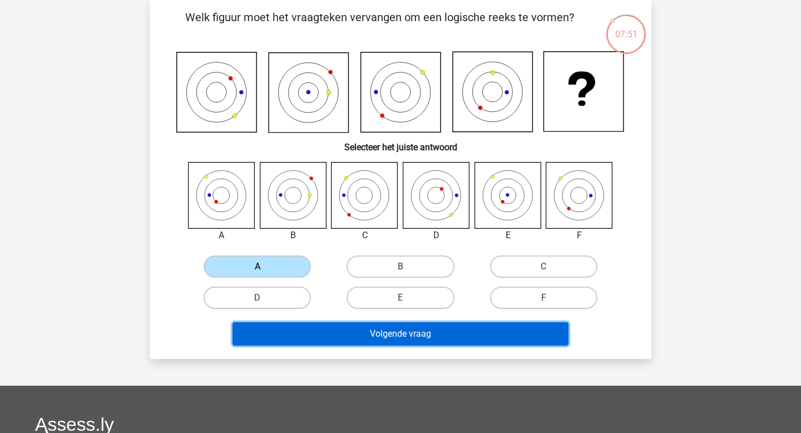
click at [369, 323] on button "Volgende vraag" at bounding box center [401, 333] width 337 height 23
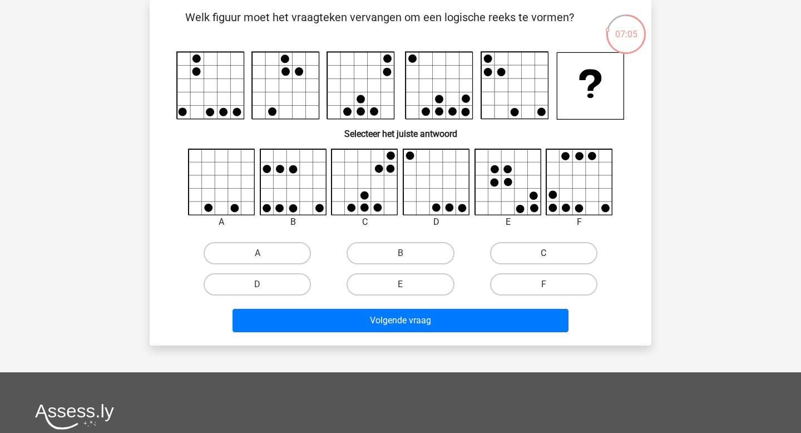
click at [512, 246] on label "C" at bounding box center [543, 253] width 107 height 22
click at [544, 253] on input "C" at bounding box center [547, 256] width 7 height 7
radio input "true"
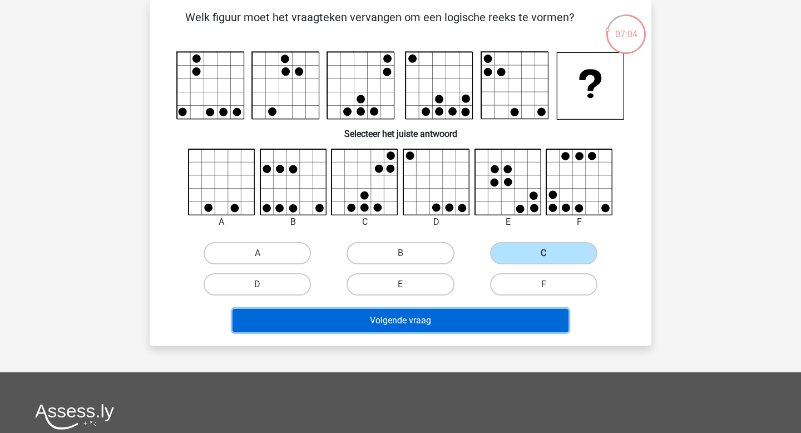
click at [447, 332] on button "Volgende vraag" at bounding box center [401, 320] width 337 height 23
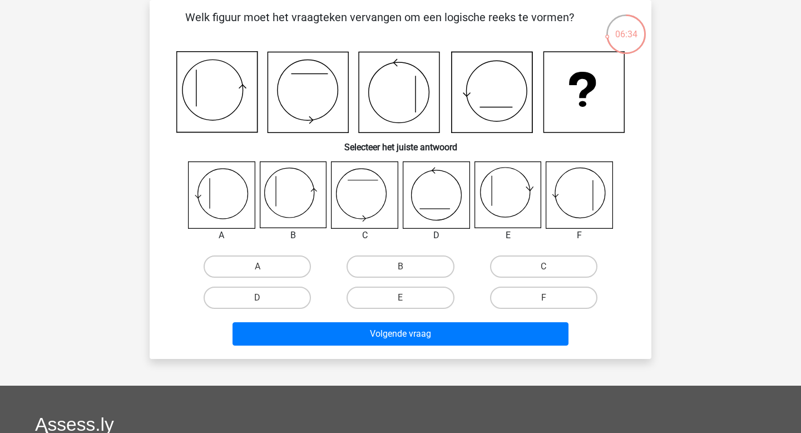
click at [283, 204] on icon at bounding box center [293, 195] width 66 height 66
click at [408, 268] on label "B" at bounding box center [400, 266] width 107 height 22
click at [408, 268] on input "B" at bounding box center [404, 270] width 7 height 7
radio input "true"
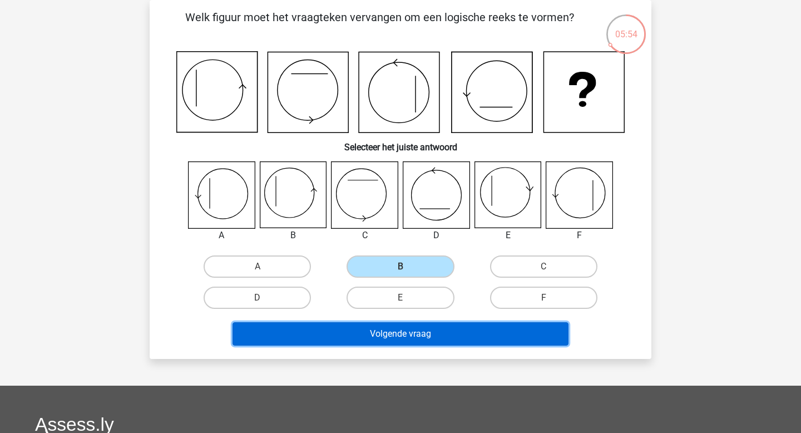
click at [419, 336] on button "Volgende vraag" at bounding box center [401, 333] width 337 height 23
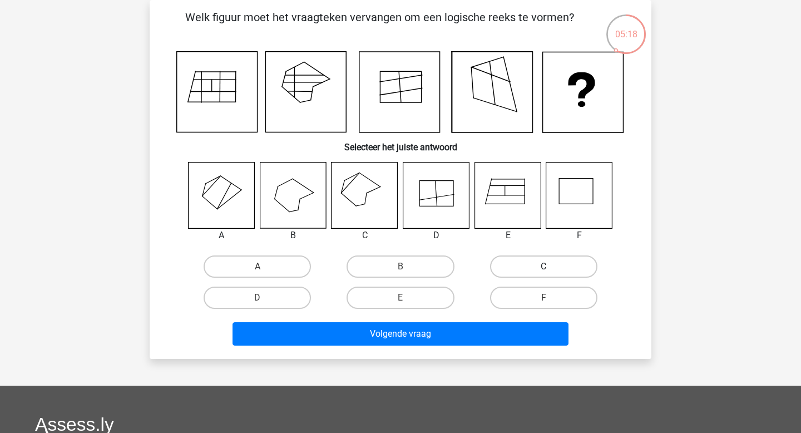
click at [532, 273] on label "C" at bounding box center [543, 266] width 107 height 22
click at [544, 273] on input "C" at bounding box center [547, 270] width 7 height 7
radio input "true"
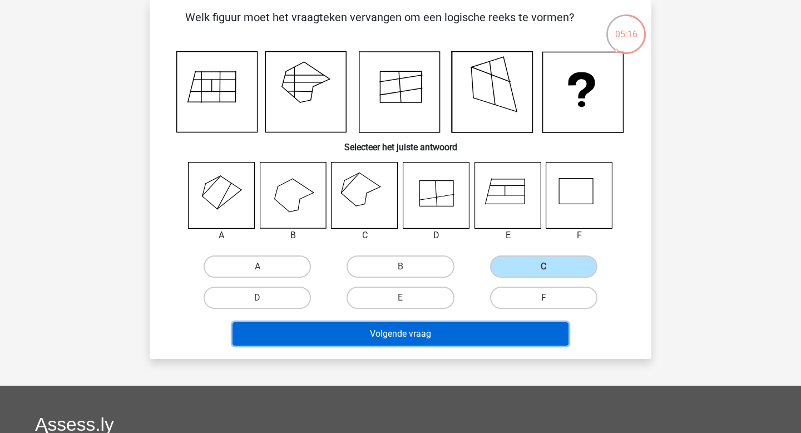
click at [502, 331] on button "Volgende vraag" at bounding box center [401, 333] width 337 height 23
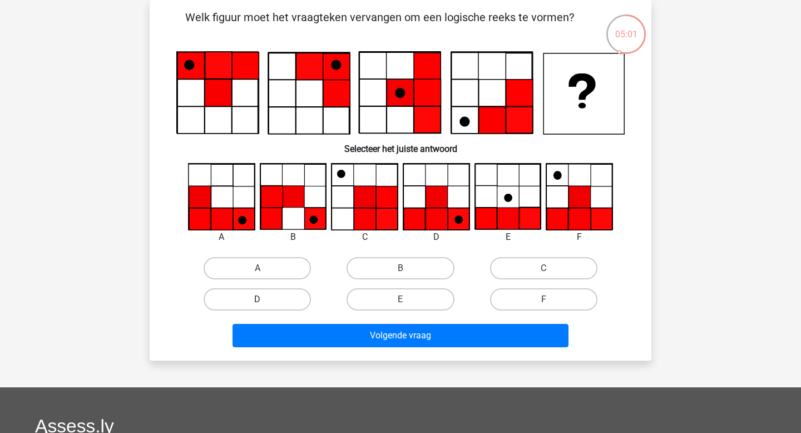
click at [251, 308] on label "D" at bounding box center [257, 299] width 107 height 22
click at [258, 307] on input "D" at bounding box center [261, 302] width 7 height 7
radio input "true"
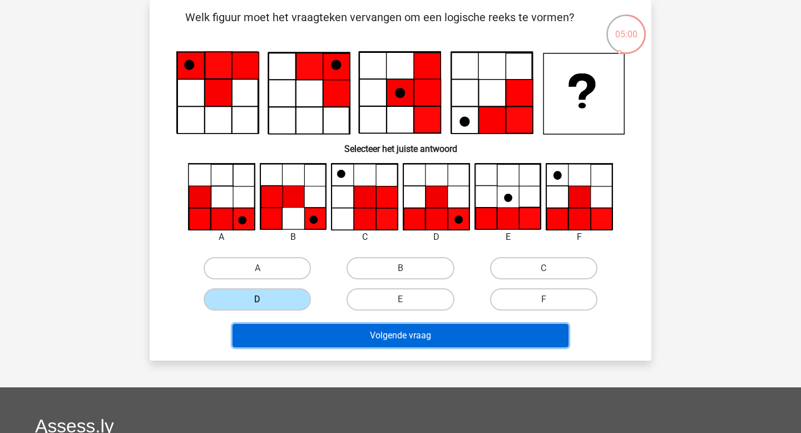
click at [329, 338] on button "Volgende vraag" at bounding box center [401, 335] width 337 height 23
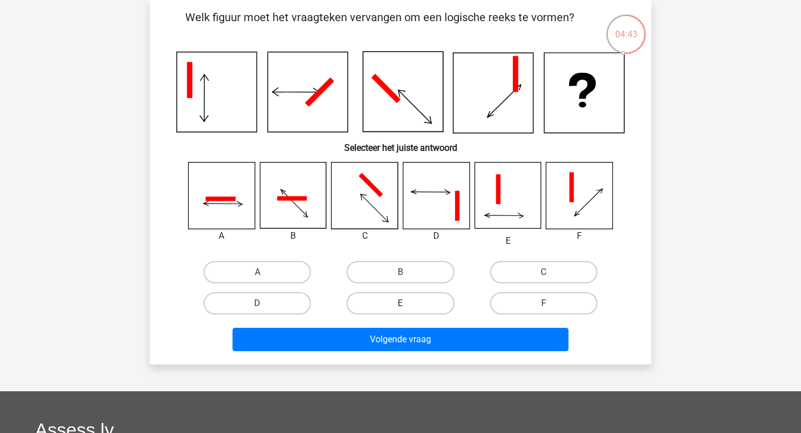
click at [413, 306] on label "E" at bounding box center [400, 303] width 107 height 22
click at [408, 306] on input "E" at bounding box center [404, 306] width 7 height 7
radio input "true"
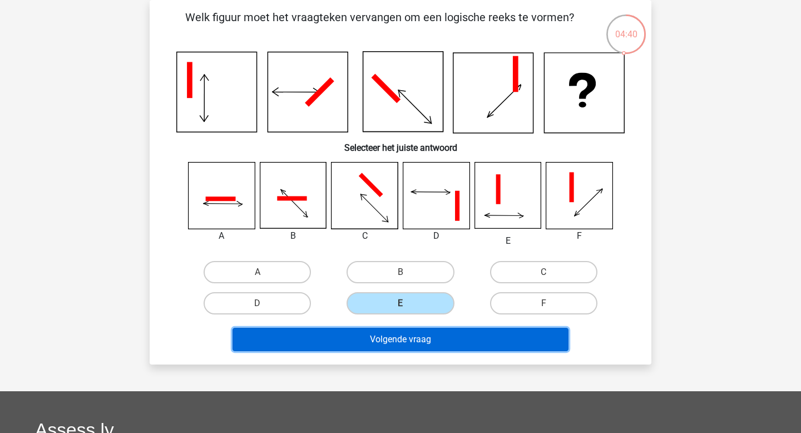
click at [486, 347] on button "Volgende vraag" at bounding box center [401, 339] width 337 height 23
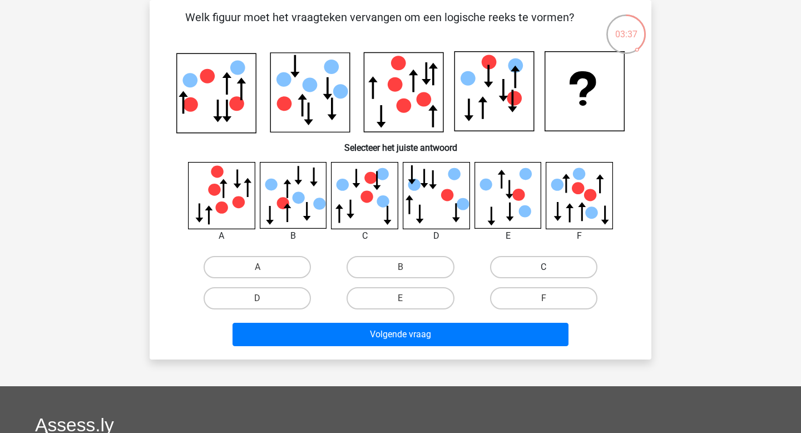
click at [538, 262] on label "C" at bounding box center [543, 267] width 107 height 22
click at [544, 267] on input "C" at bounding box center [547, 270] width 7 height 7
radio input "true"
click at [468, 347] on div "Volgende vraag" at bounding box center [401, 337] width 430 height 28
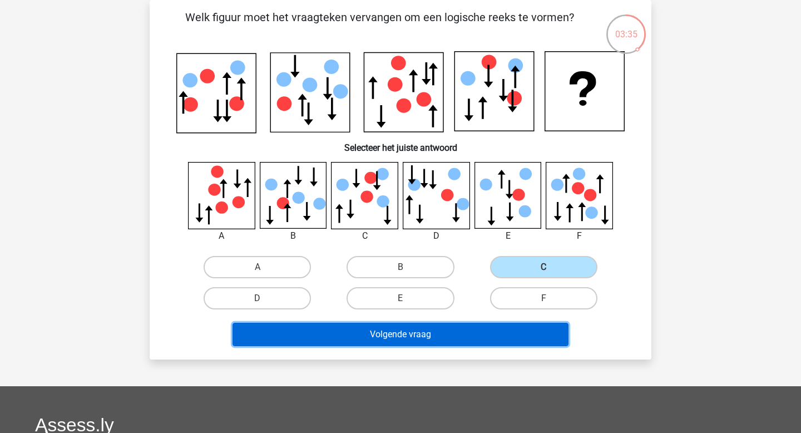
click at [484, 341] on button "Volgende vraag" at bounding box center [401, 334] width 337 height 23
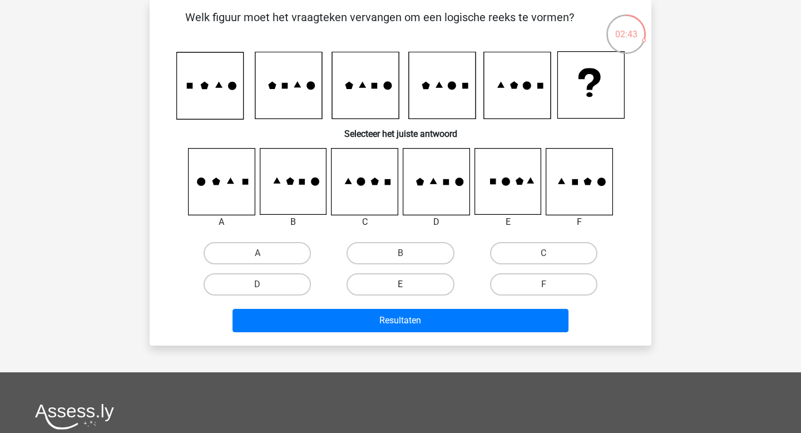
click at [417, 287] on label "E" at bounding box center [400, 284] width 107 height 22
click at [408, 287] on input "E" at bounding box center [404, 287] width 7 height 7
radio input "true"
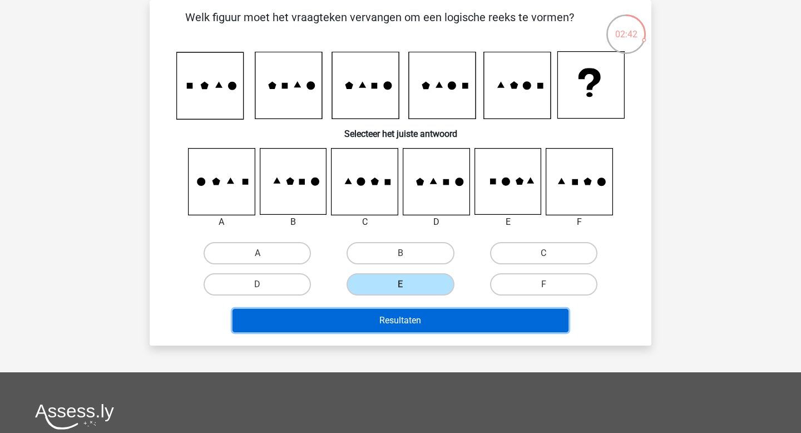
click at [419, 321] on button "Resultaten" at bounding box center [401, 320] width 337 height 23
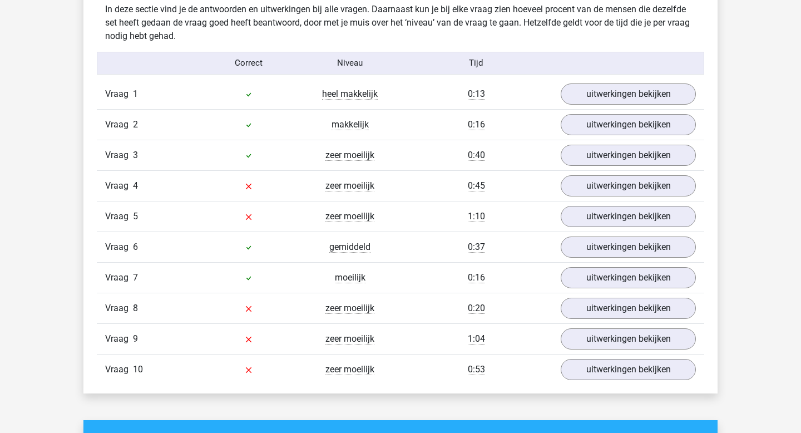
scroll to position [883, 0]
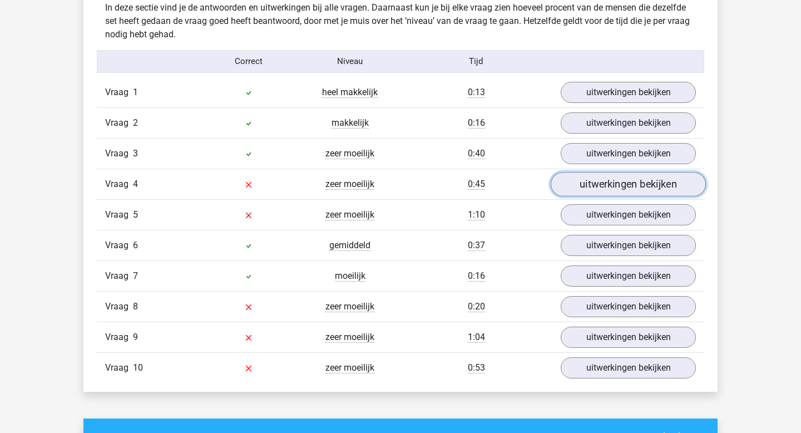
click at [612, 193] on link "uitwerkingen bekijken" at bounding box center [628, 184] width 155 height 24
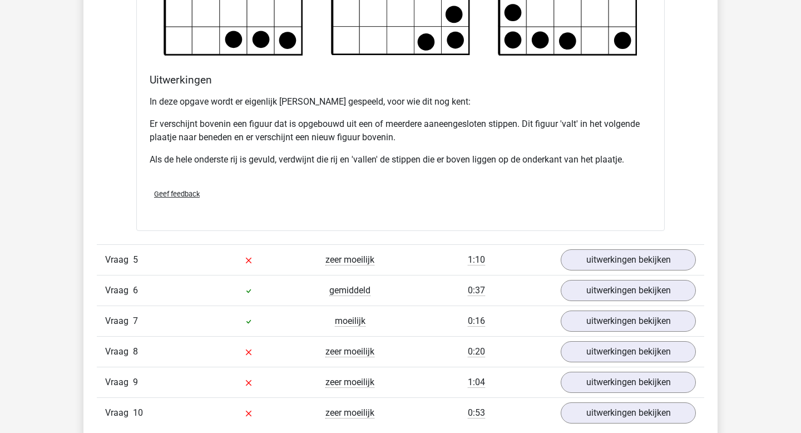
scroll to position [1500, 0]
click at [605, 271] on link "uitwerkingen bekijken" at bounding box center [628, 261] width 155 height 24
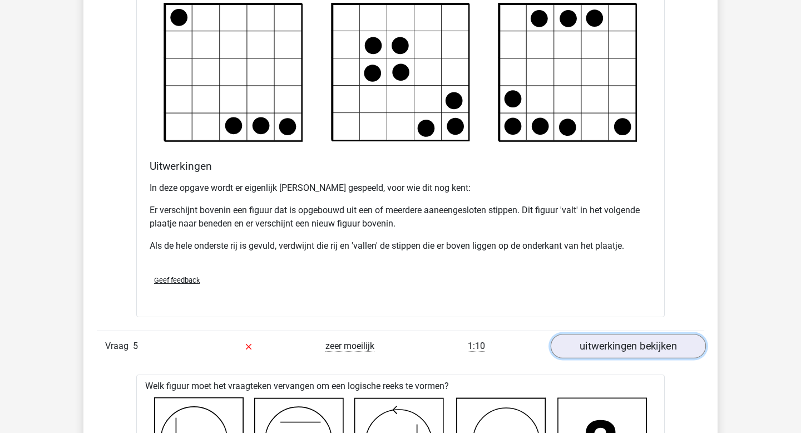
scroll to position [1415, 0]
click at [628, 336] on link "uitwerkingen bekijken" at bounding box center [628, 346] width 155 height 24
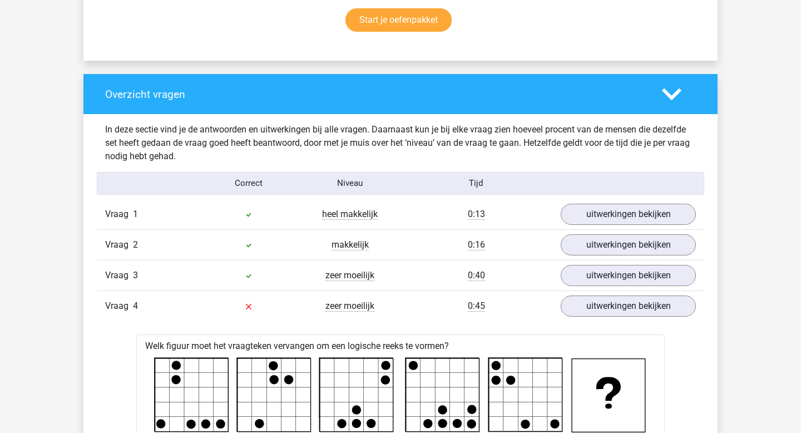
scroll to position [811, 0]
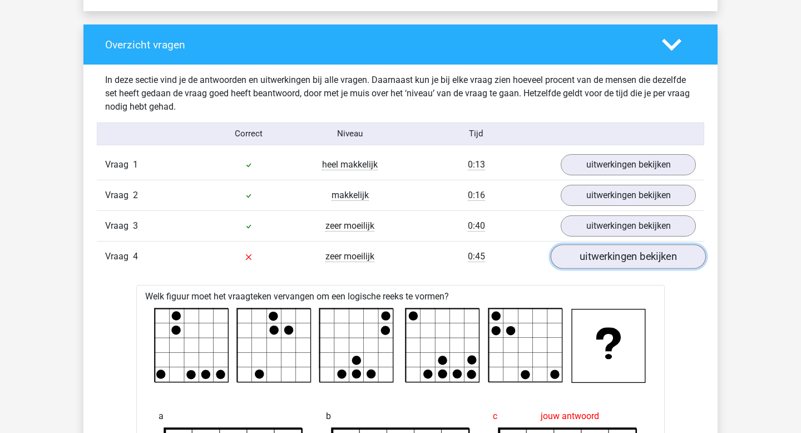
click at [647, 262] on link "uitwerkingen bekijken" at bounding box center [628, 256] width 155 height 24
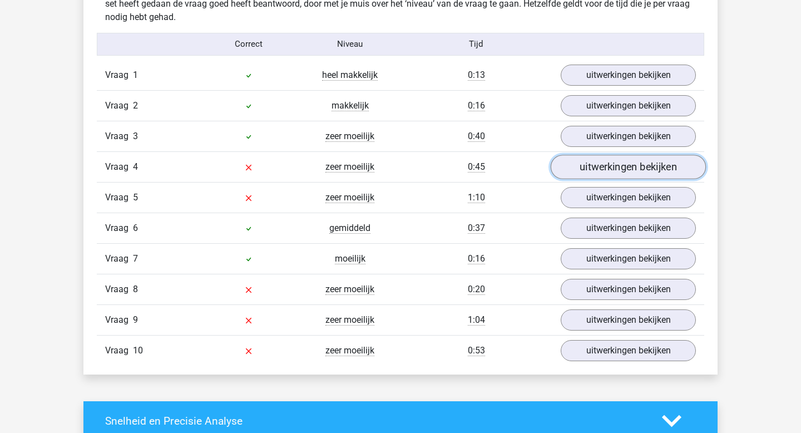
scroll to position [911, 0]
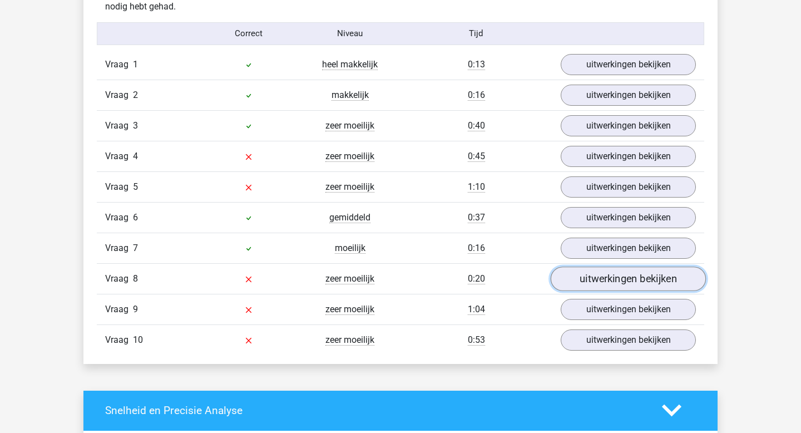
click at [644, 283] on link "uitwerkingen bekijken" at bounding box center [628, 279] width 155 height 24
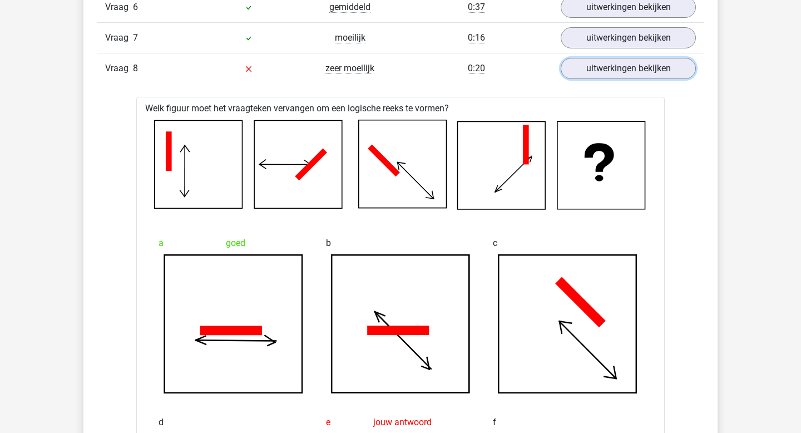
scroll to position [896, 0]
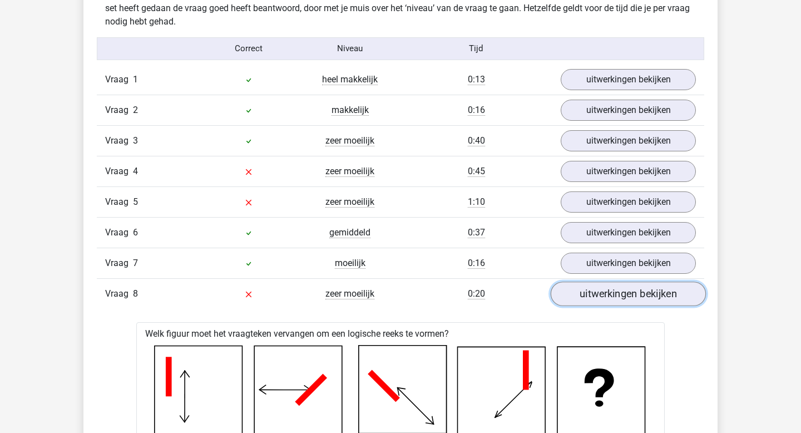
click at [642, 286] on link "uitwerkingen bekijken" at bounding box center [628, 294] width 155 height 24
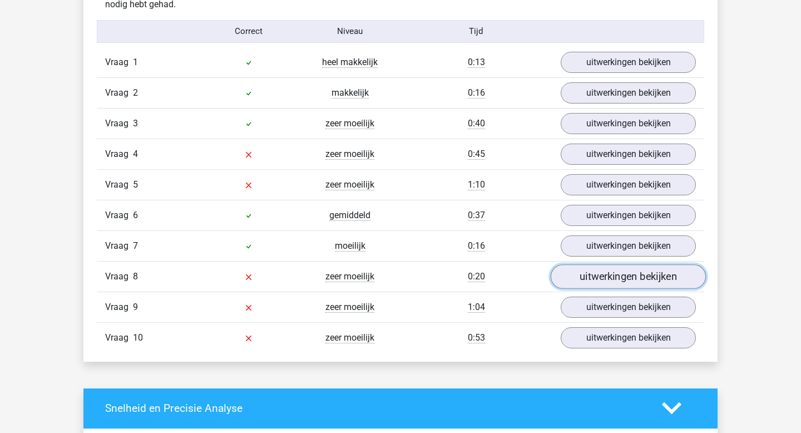
scroll to position [912, 0]
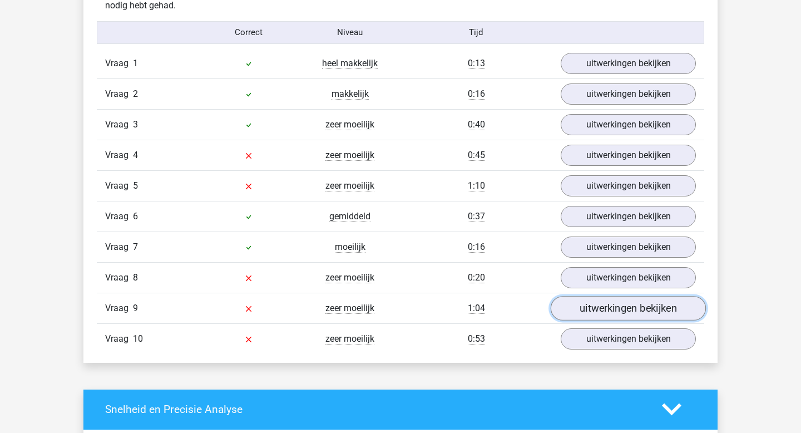
click at [642, 315] on link "uitwerkingen bekijken" at bounding box center [628, 308] width 155 height 24
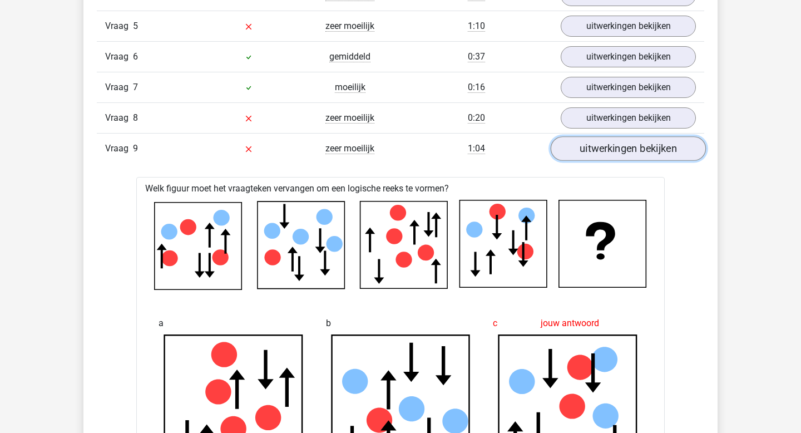
scroll to position [993, 0]
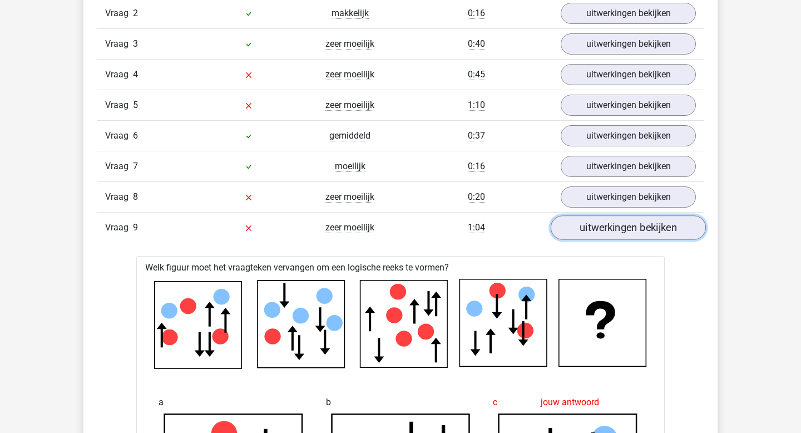
click at [666, 226] on link "uitwerkingen bekijken" at bounding box center [628, 227] width 155 height 24
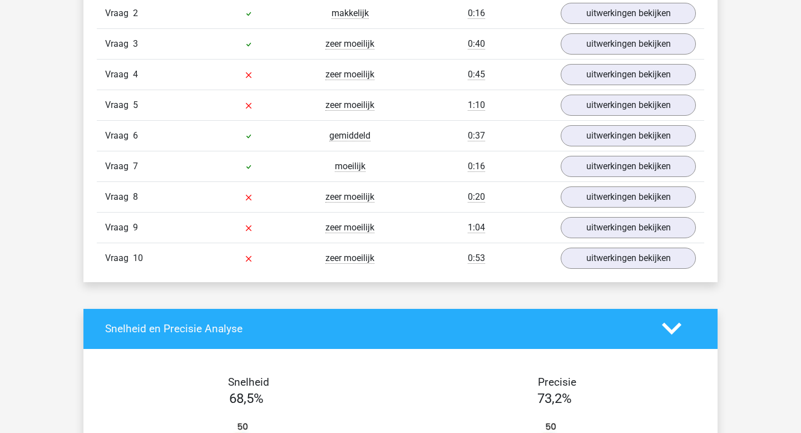
click at [665, 271] on div "Vraag 10 zeer moeilijk 0:53 uitwerkingen bekijken" at bounding box center [401, 258] width 608 height 31
click at [674, 264] on link "uitwerkingen bekijken" at bounding box center [628, 258] width 155 height 24
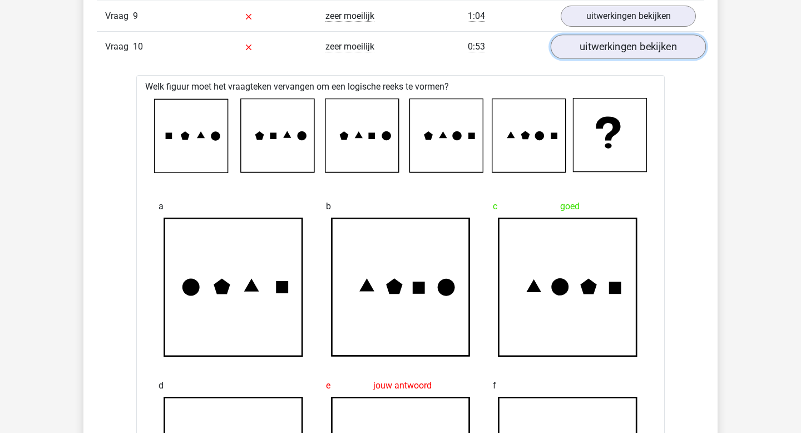
scroll to position [986, 0]
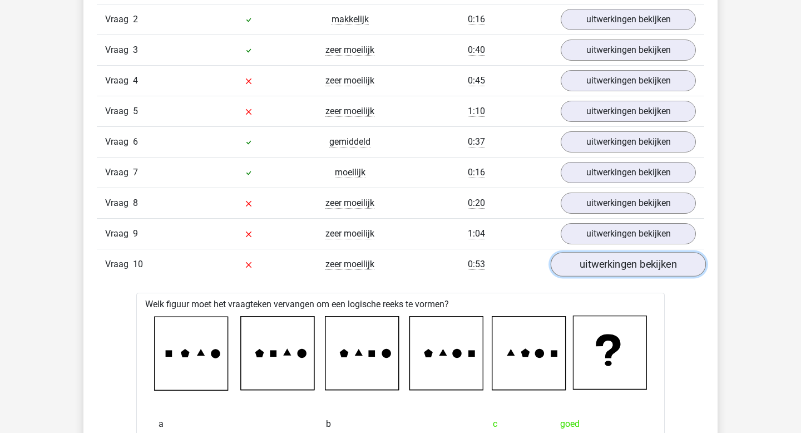
click at [674, 264] on link "uitwerkingen bekijken" at bounding box center [628, 264] width 155 height 24
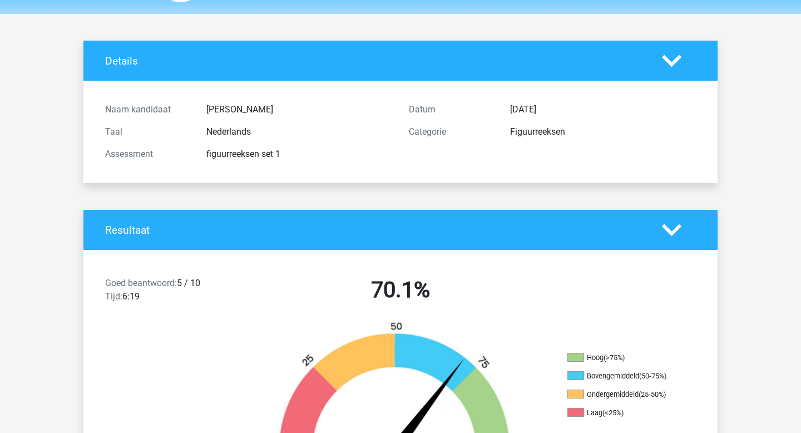
scroll to position [0, 0]
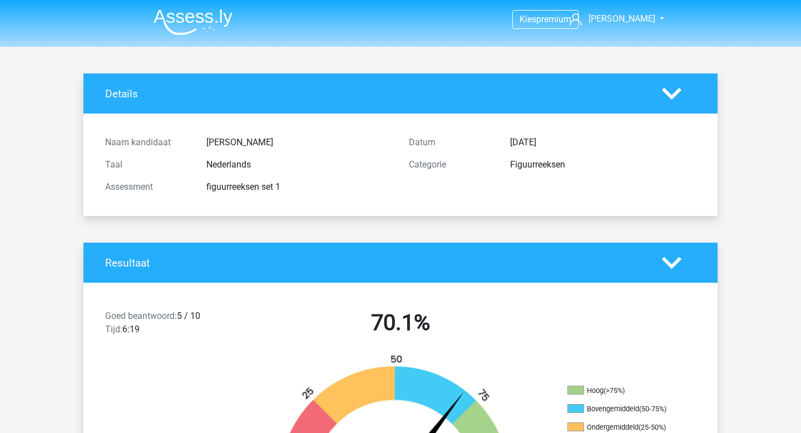
click at [188, 20] on img at bounding box center [193, 22] width 79 height 26
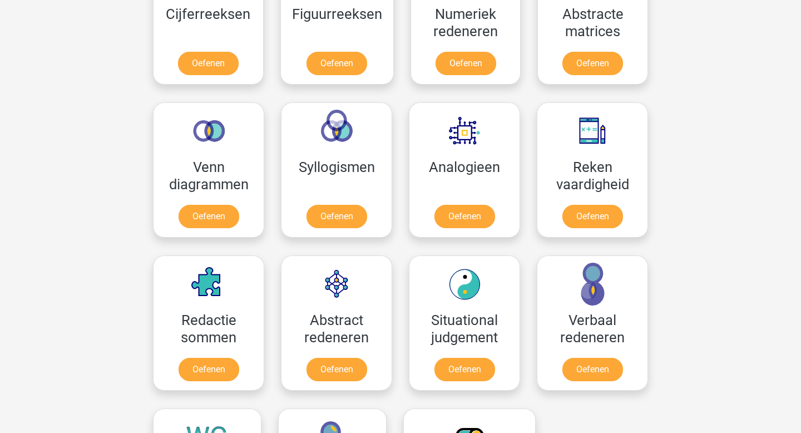
scroll to position [574, 0]
